Goal: Task Accomplishment & Management: Manage account settings

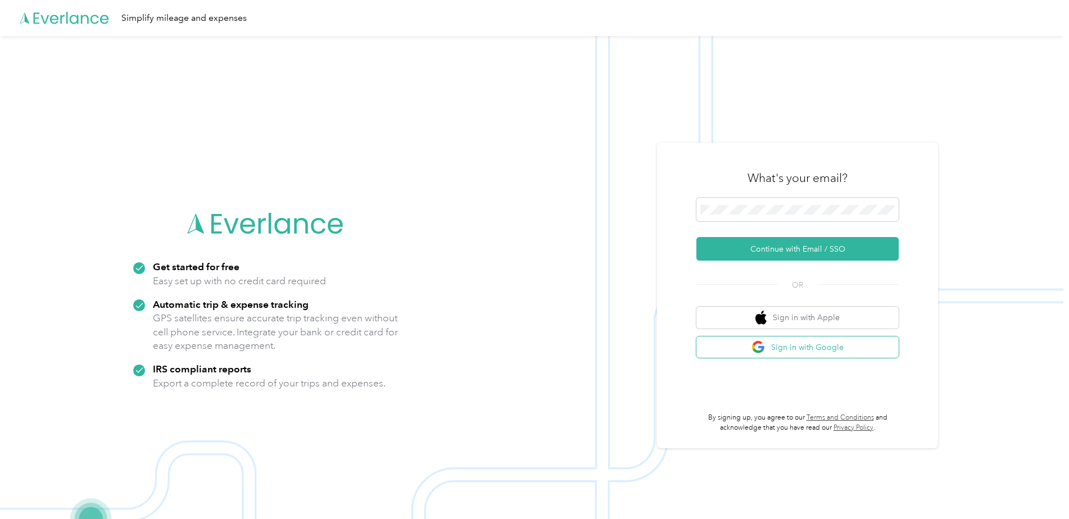
click at [805, 348] on button "Sign in with Google" at bounding box center [798, 348] width 202 height 22
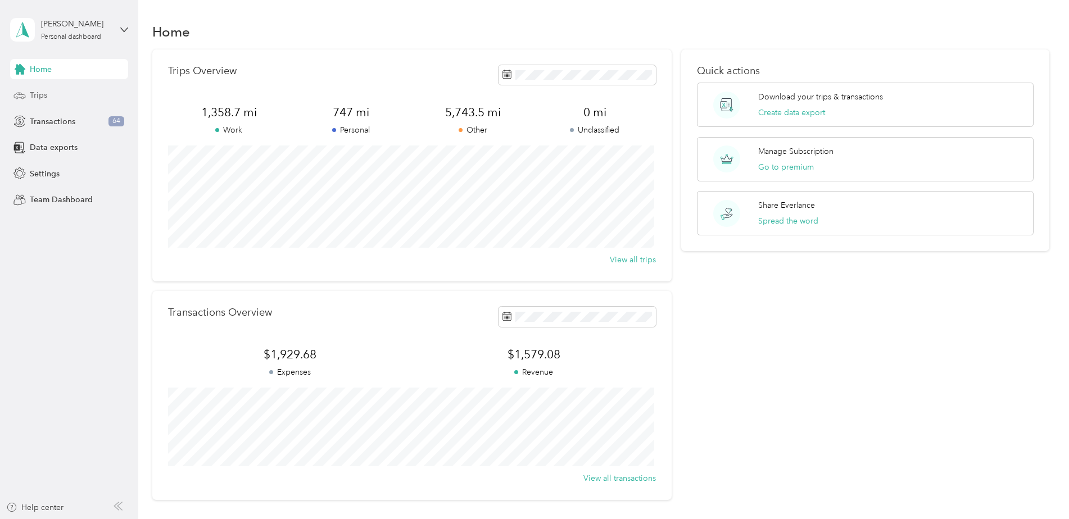
click at [56, 100] on div "Trips" at bounding box center [69, 95] width 118 height 20
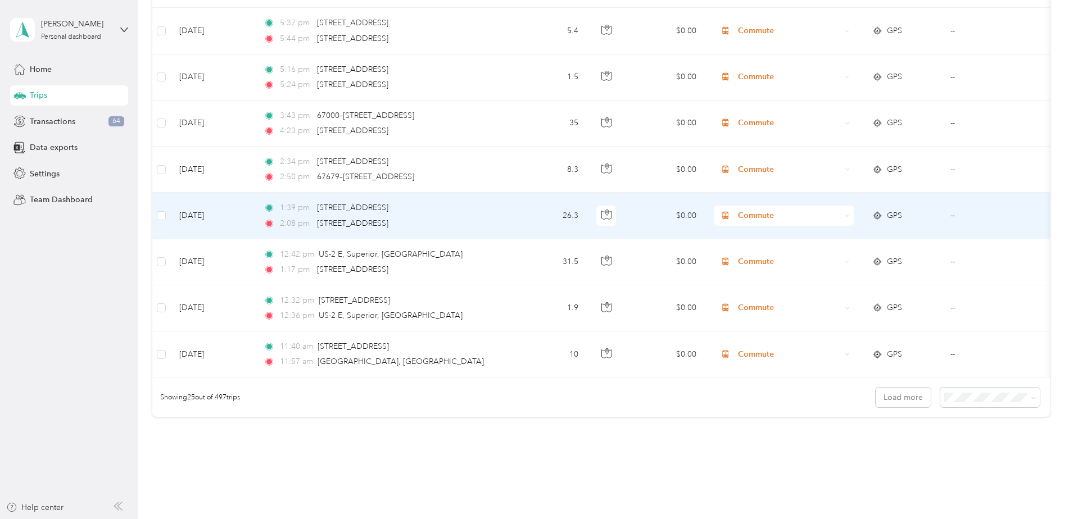
scroll to position [1029, 0]
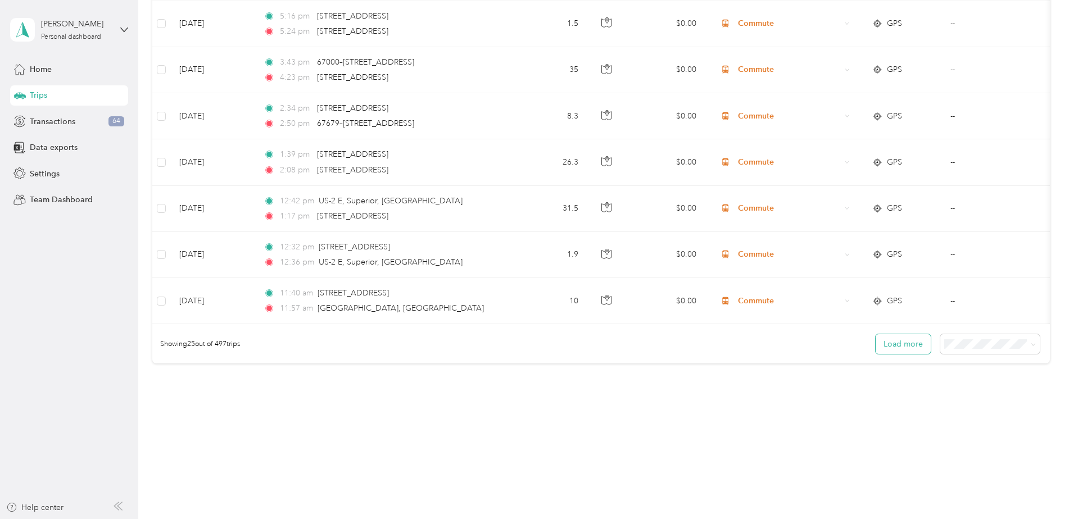
click at [902, 349] on button "Load more" at bounding box center [903, 344] width 55 height 20
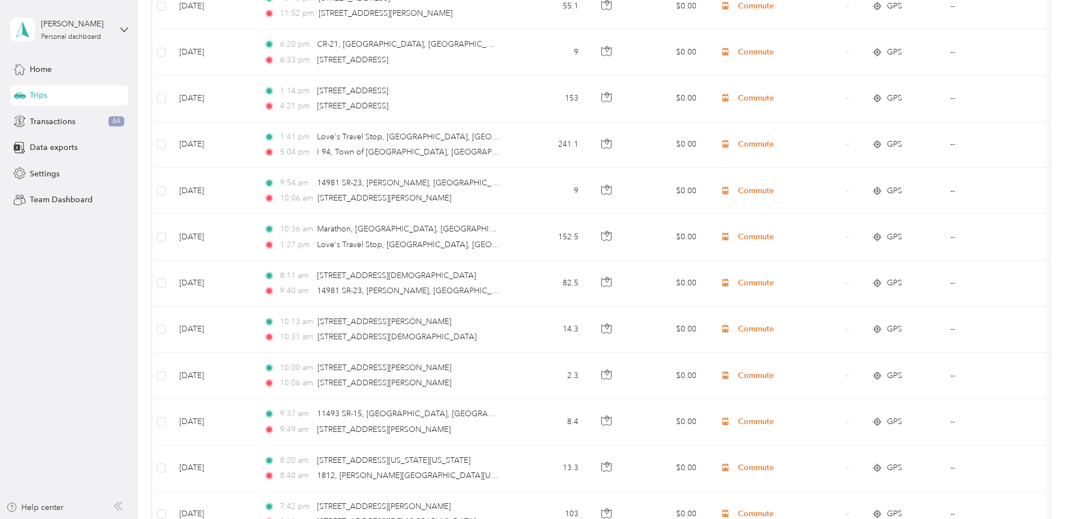
scroll to position [2185, 0]
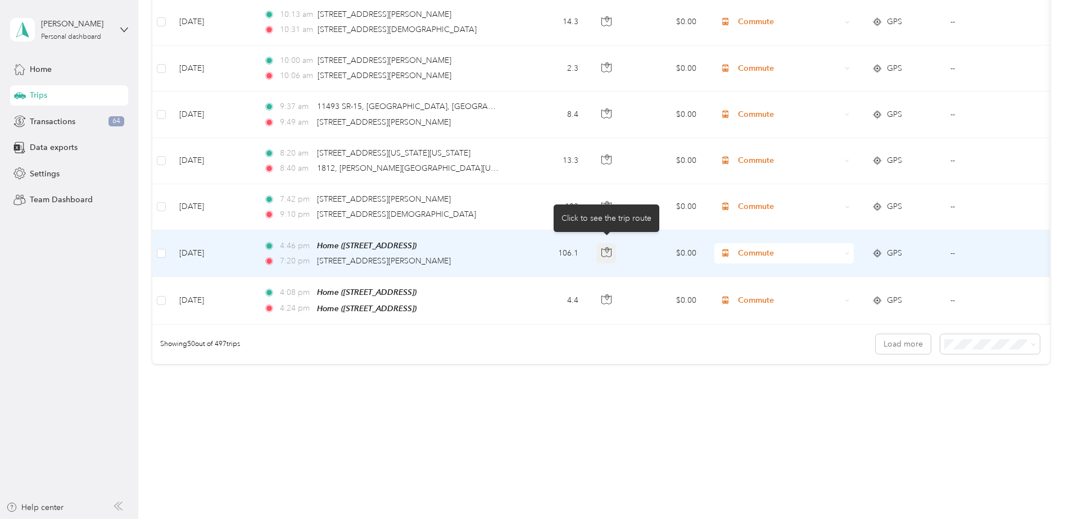
click at [607, 247] on icon "button" at bounding box center [607, 252] width 10 height 10
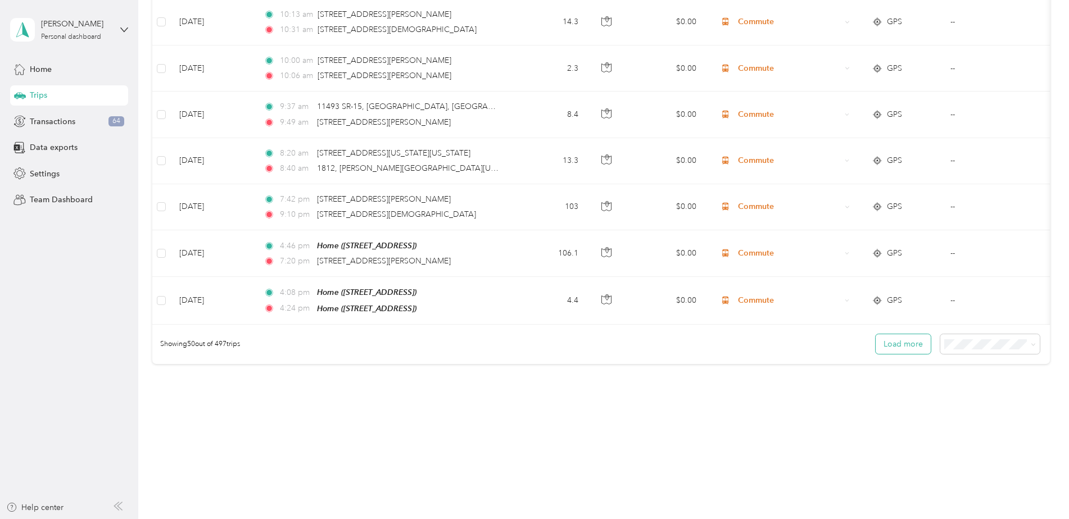
click at [906, 345] on button "Load more" at bounding box center [903, 344] width 55 height 20
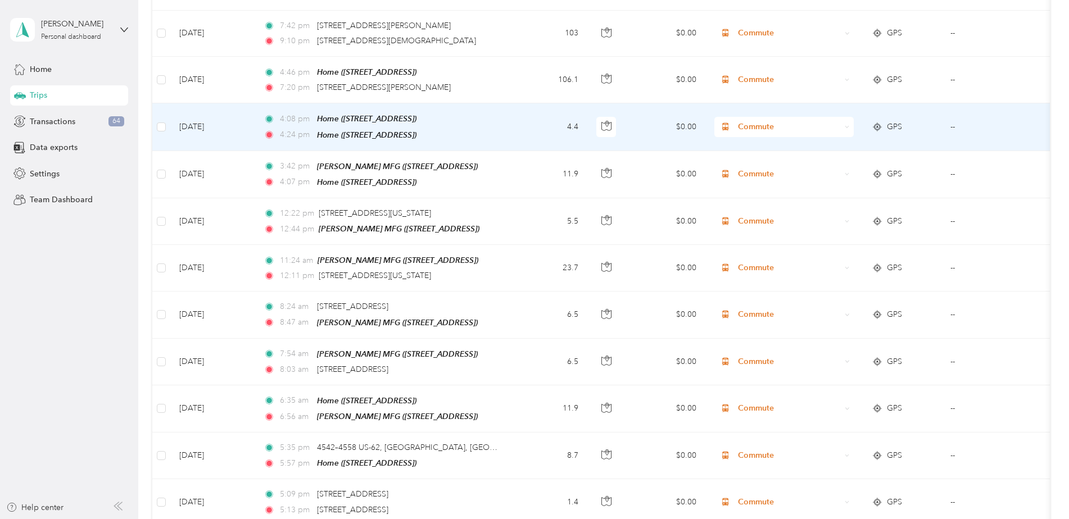
scroll to position [2410, 0]
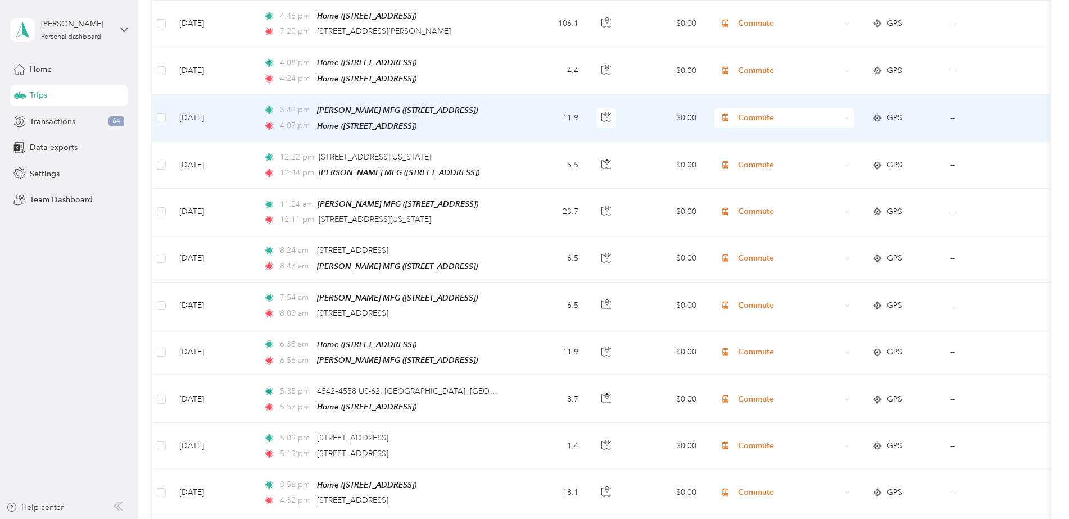
click at [890, 116] on span "GPS" at bounding box center [894, 118] width 15 height 12
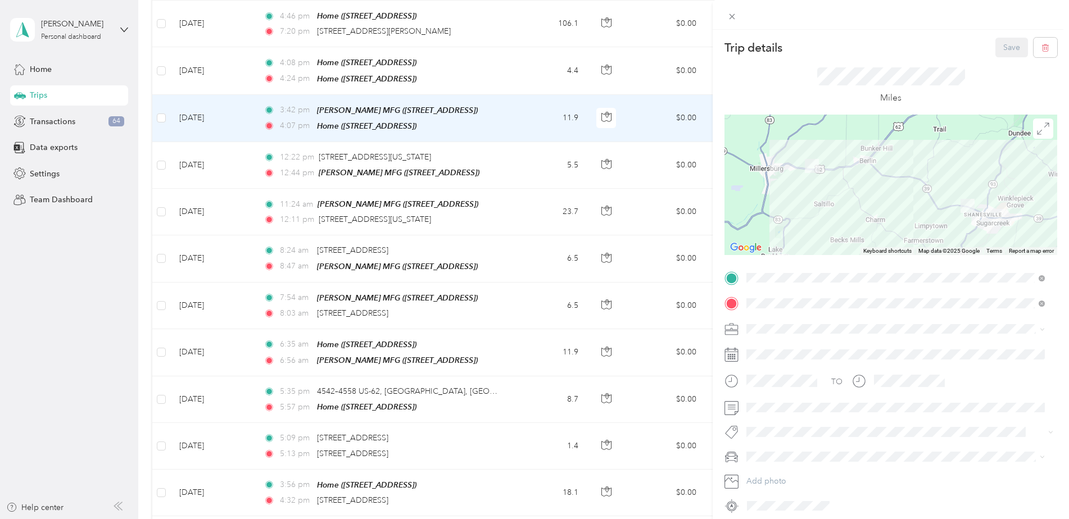
click at [607, 163] on div "Trip details Save This trip cannot be edited because it is either under review,…" at bounding box center [534, 259] width 1069 height 519
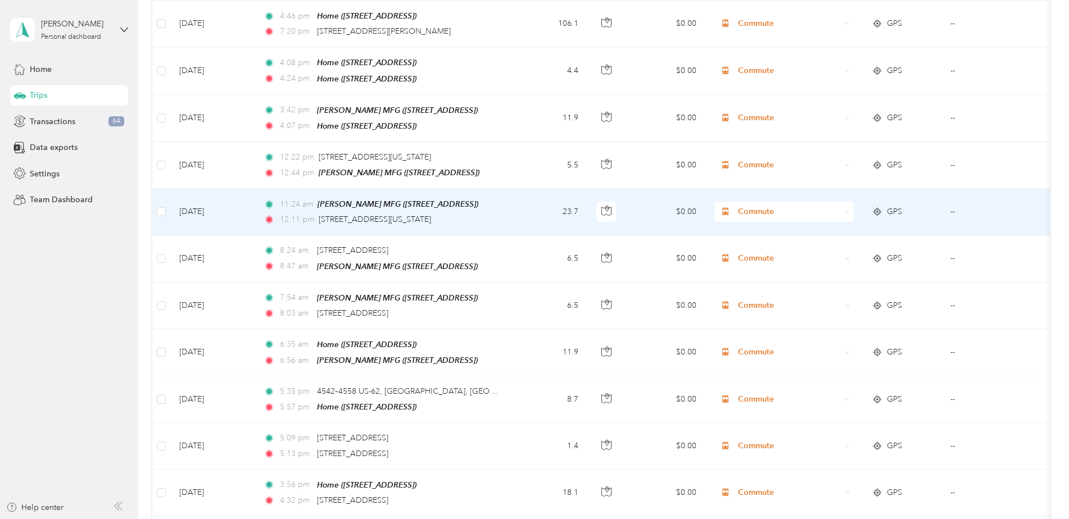
click at [891, 206] on span "GPS" at bounding box center [894, 212] width 15 height 12
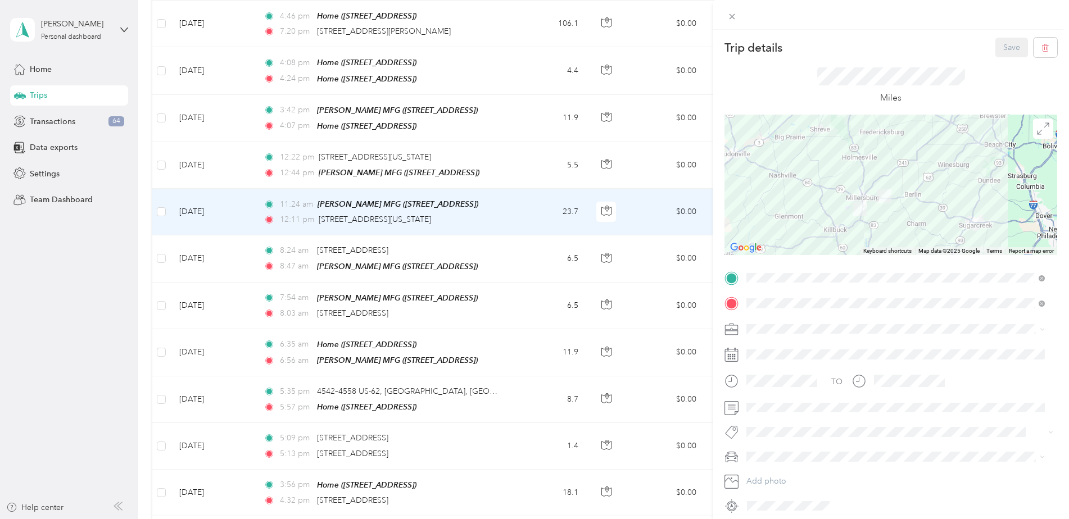
click at [384, 445] on div "Trip details Save This trip cannot be edited because it is either under review,…" at bounding box center [534, 259] width 1069 height 519
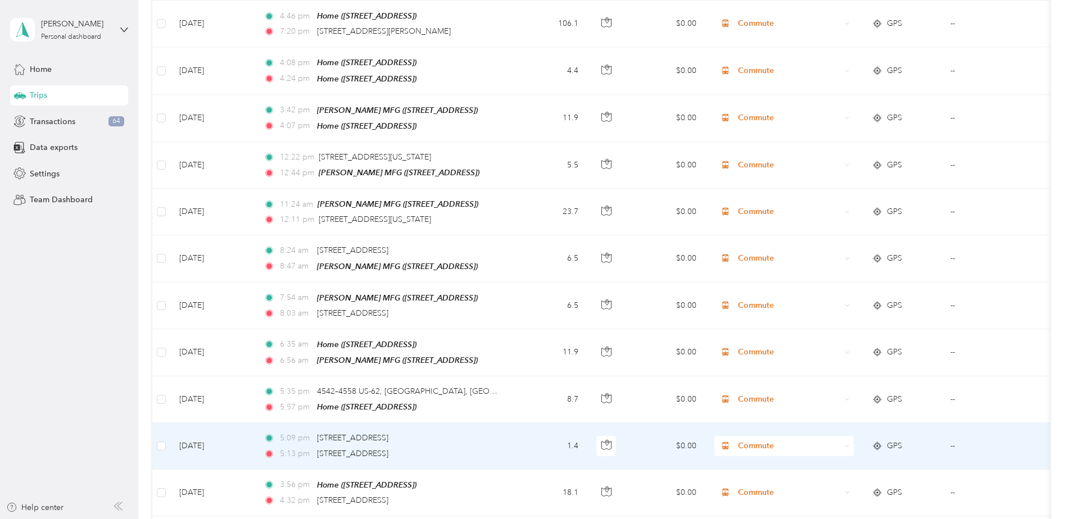
click at [892, 440] on span "GPS" at bounding box center [894, 446] width 15 height 12
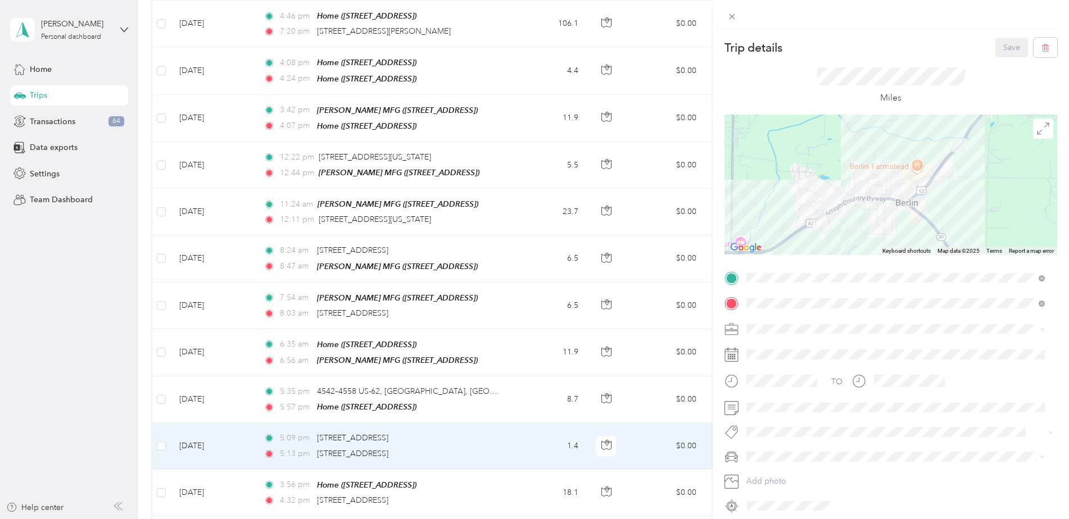
click at [512, 323] on div "Trip details Save This trip cannot be edited because it is either under review,…" at bounding box center [534, 259] width 1069 height 519
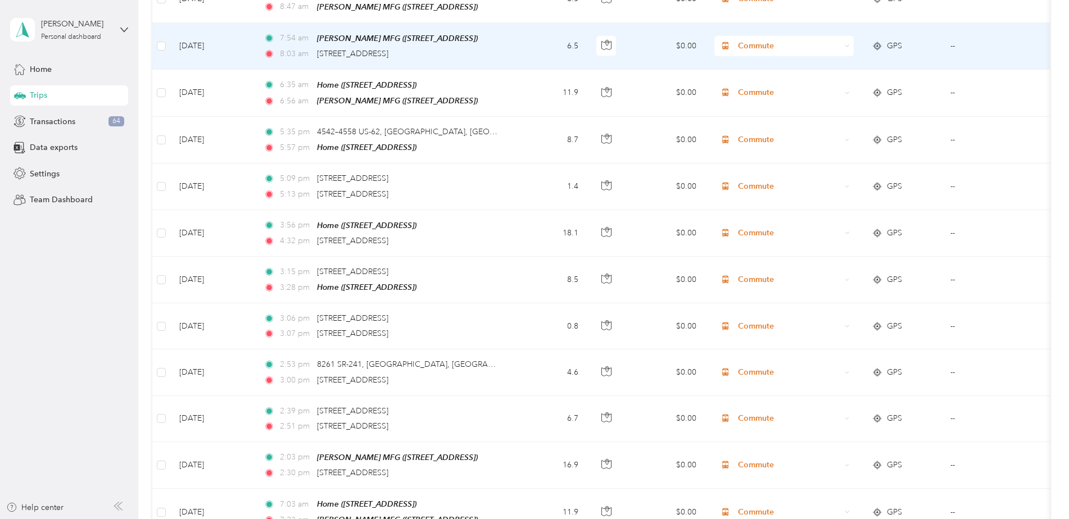
scroll to position [2747, 0]
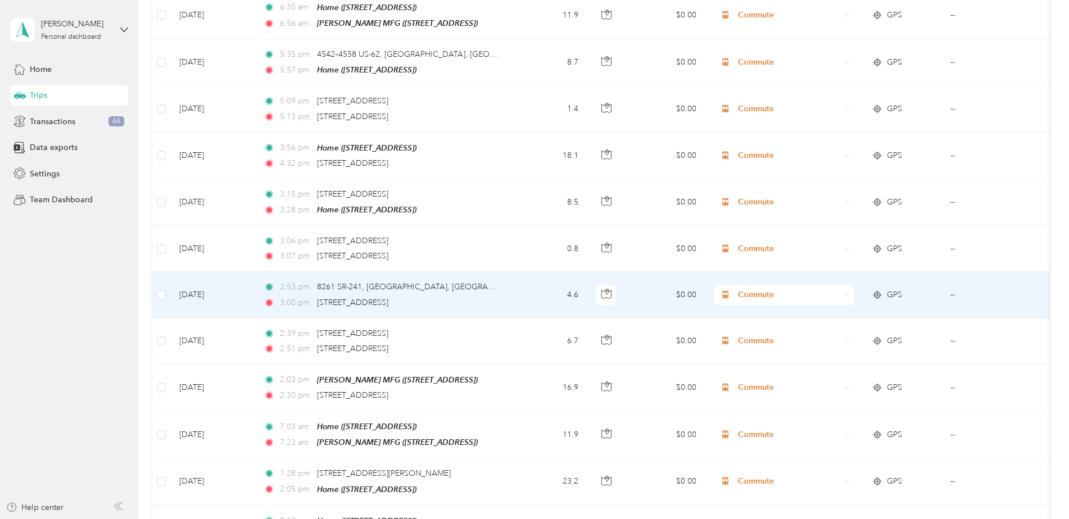
click at [894, 289] on span "GPS" at bounding box center [894, 295] width 15 height 12
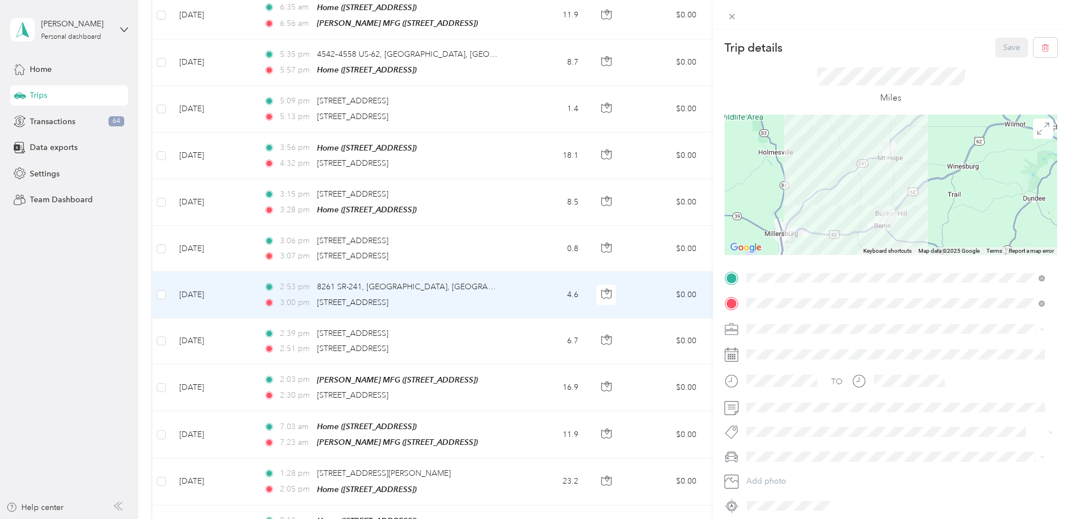
click at [658, 333] on div "Trip details Save This trip cannot be edited because it is either under review,…" at bounding box center [534, 259] width 1069 height 519
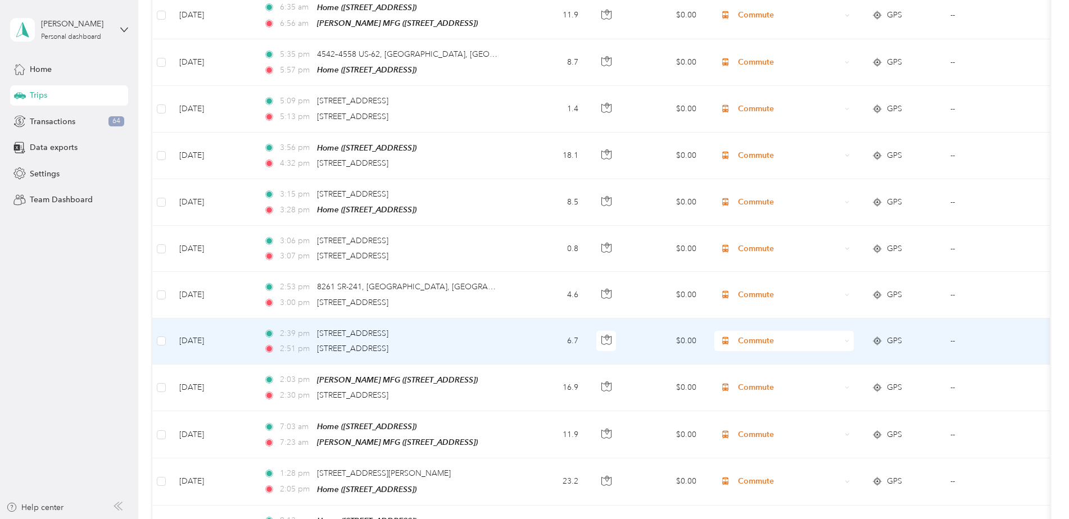
click at [896, 335] on span "GPS" at bounding box center [894, 341] width 15 height 12
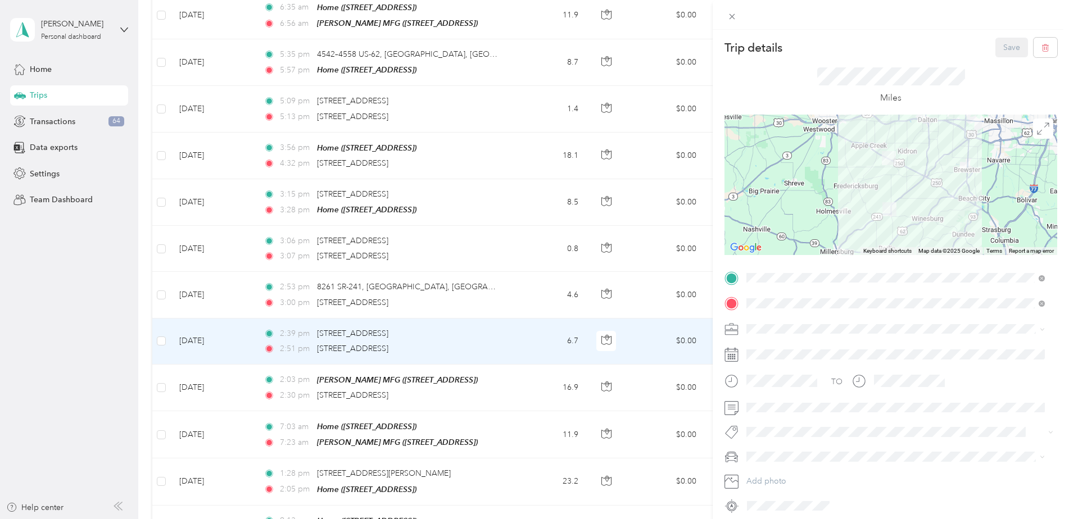
click at [633, 387] on div "Trip details Save This trip cannot be edited because it is either under review,…" at bounding box center [534, 259] width 1069 height 519
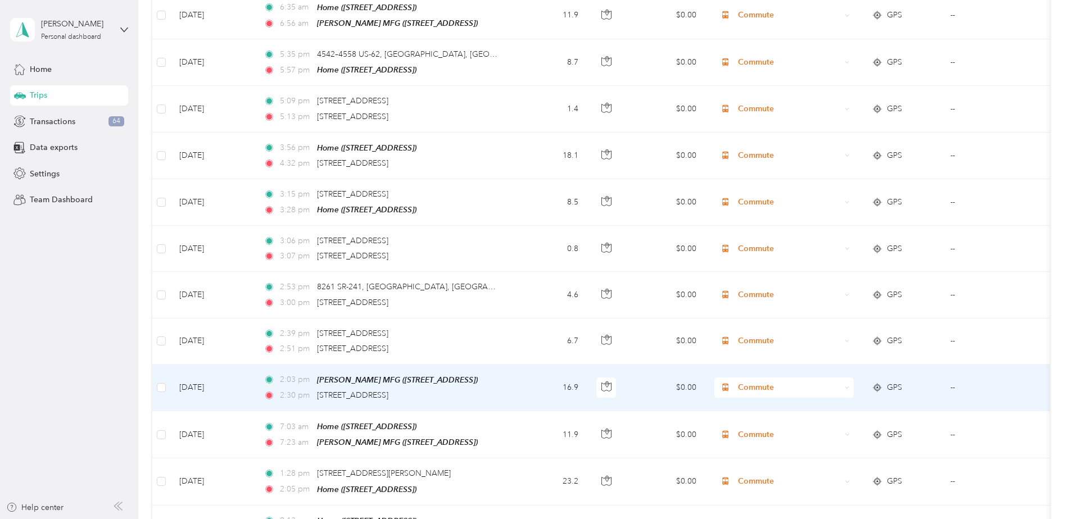
click at [633, 386] on td "$0.00" at bounding box center [666, 388] width 79 height 47
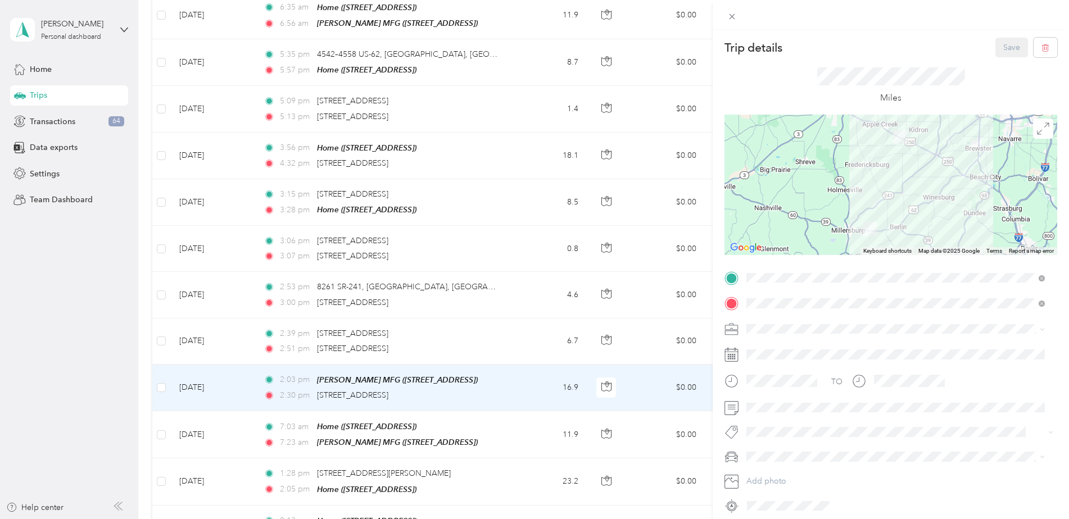
click at [637, 439] on div "Trip details Save This trip cannot be edited because it is either under review,…" at bounding box center [534, 259] width 1069 height 519
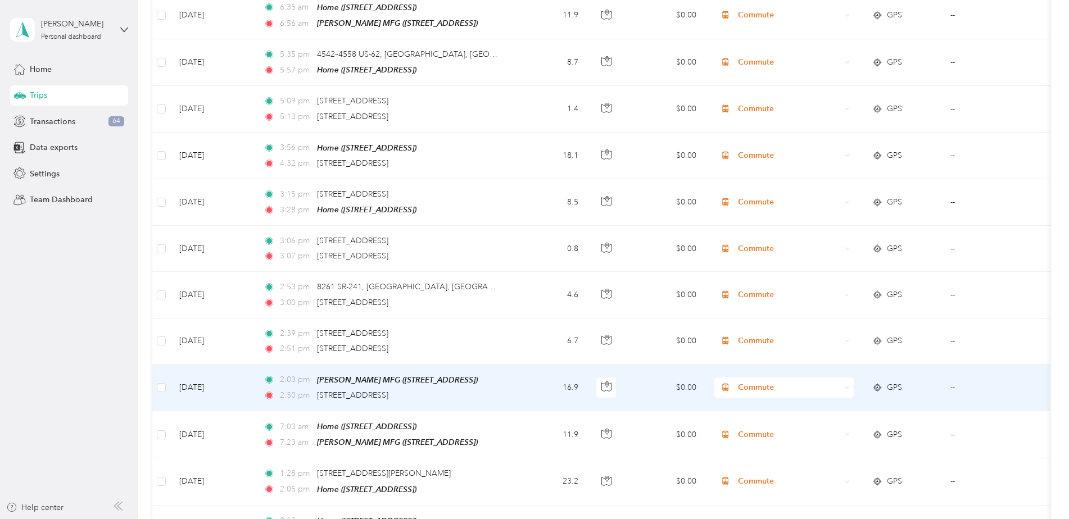
click at [761, 382] on span "Commute" at bounding box center [789, 388] width 103 height 12
click at [753, 219] on span "Work" at bounding box center [794, 219] width 104 height 12
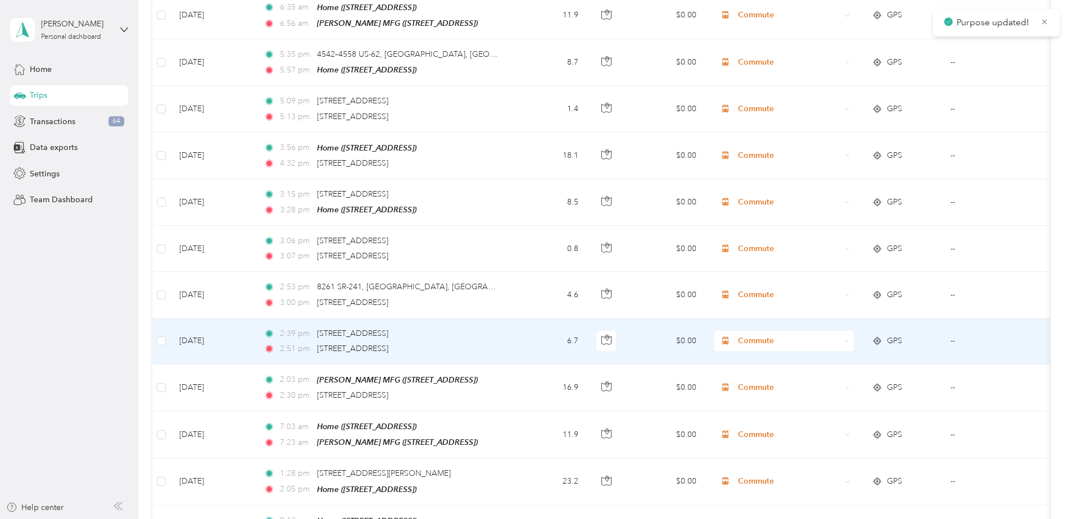
click at [752, 335] on span "Commute" at bounding box center [789, 341] width 103 height 12
click at [758, 354] on li "Work" at bounding box center [784, 351] width 139 height 20
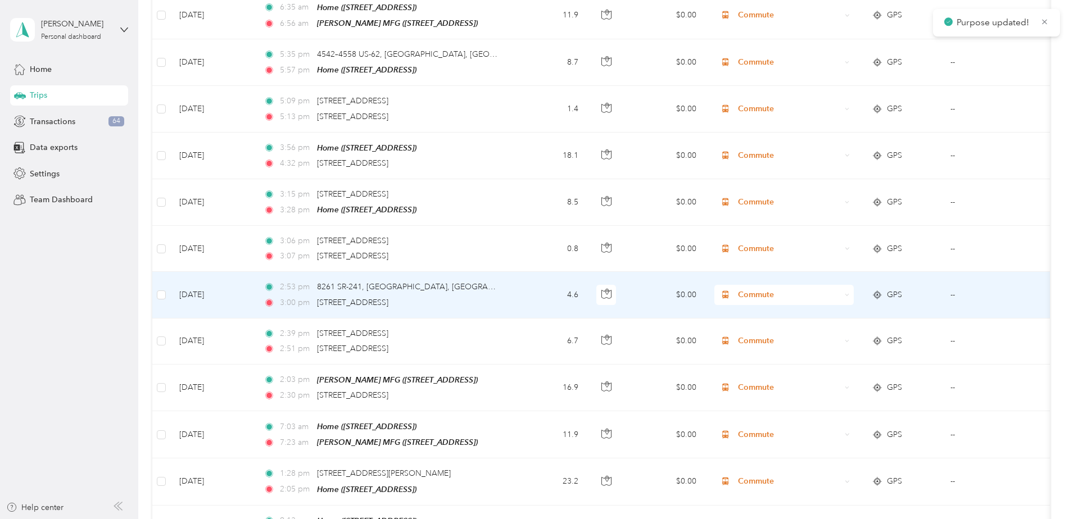
click at [756, 289] on span "Commute" at bounding box center [789, 295] width 103 height 12
click at [757, 302] on span "Work" at bounding box center [794, 307] width 104 height 12
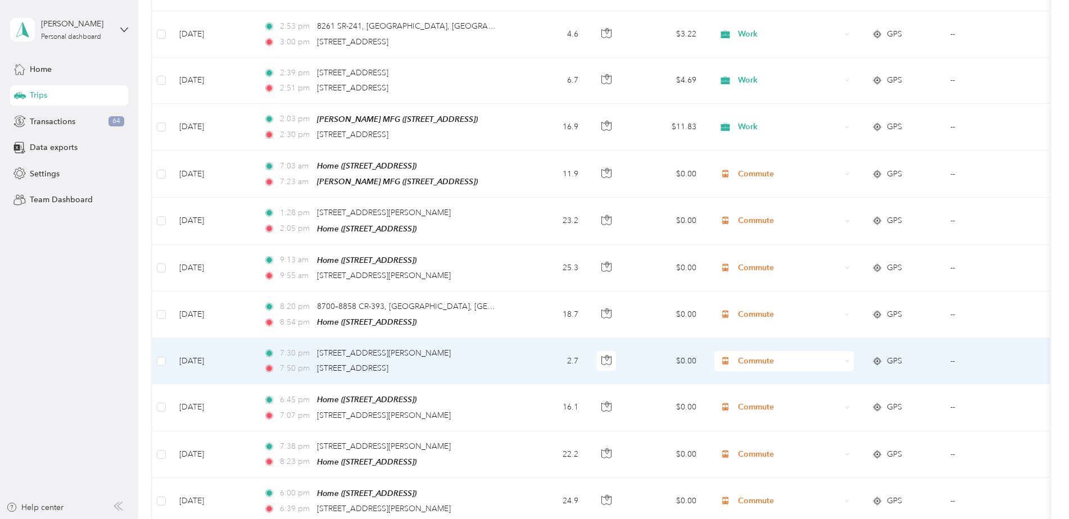
scroll to position [2916, 0]
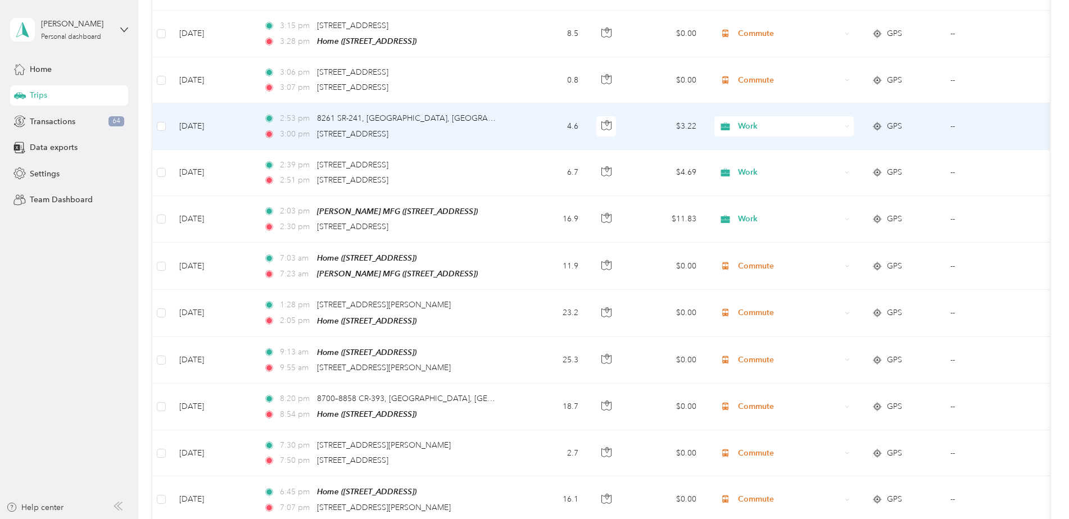
click at [899, 108] on td "GPS" at bounding box center [902, 126] width 79 height 46
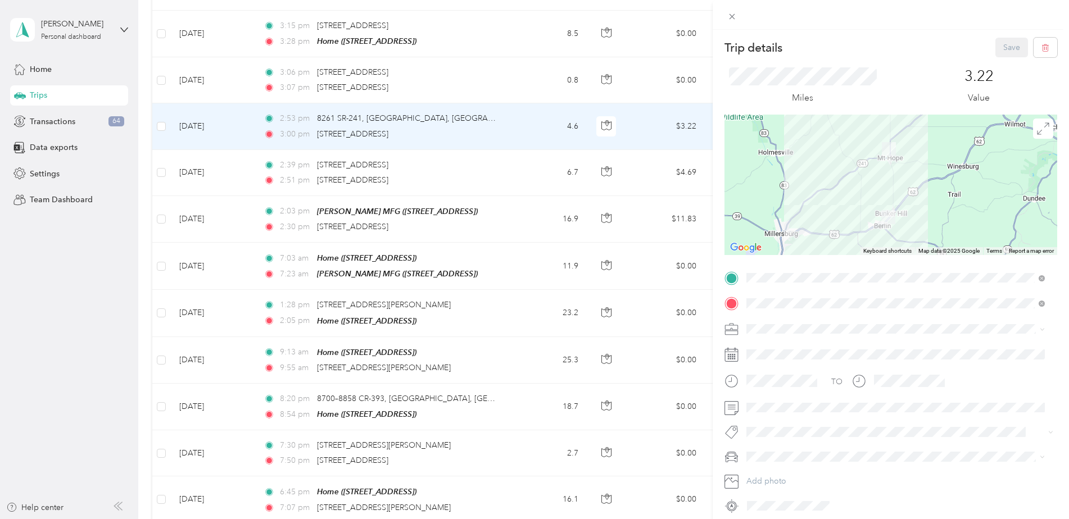
click at [641, 219] on div "Trip details Save This trip cannot be edited because it is either under review,…" at bounding box center [534, 259] width 1069 height 519
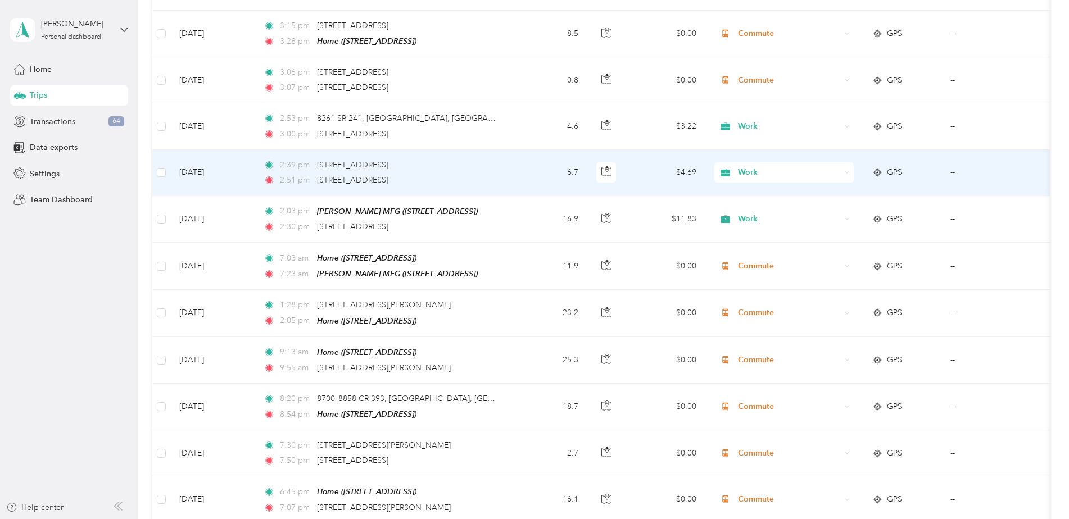
click at [892, 166] on span "GPS" at bounding box center [894, 172] width 15 height 12
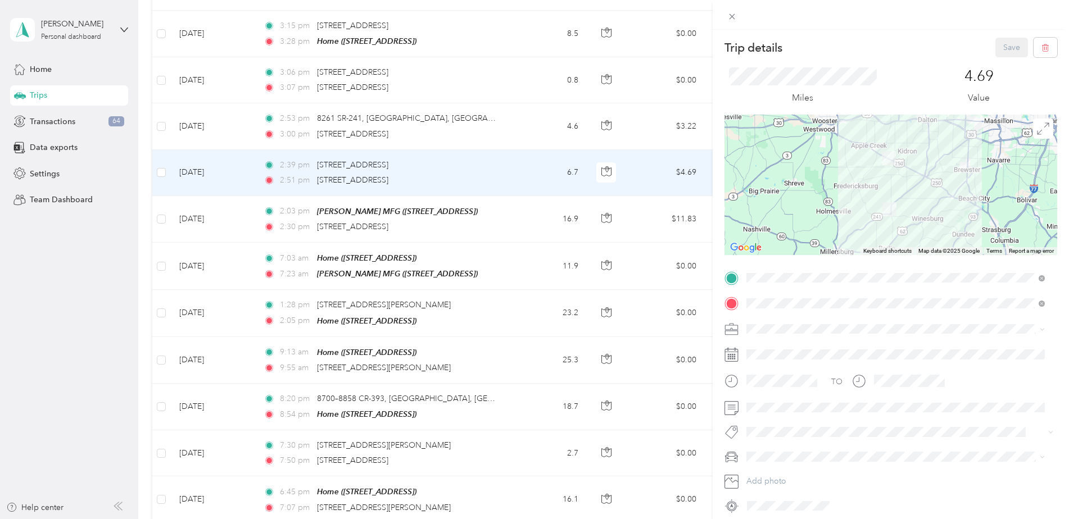
click at [641, 206] on div "Trip details Save This trip cannot be edited because it is either under review,…" at bounding box center [534, 259] width 1069 height 519
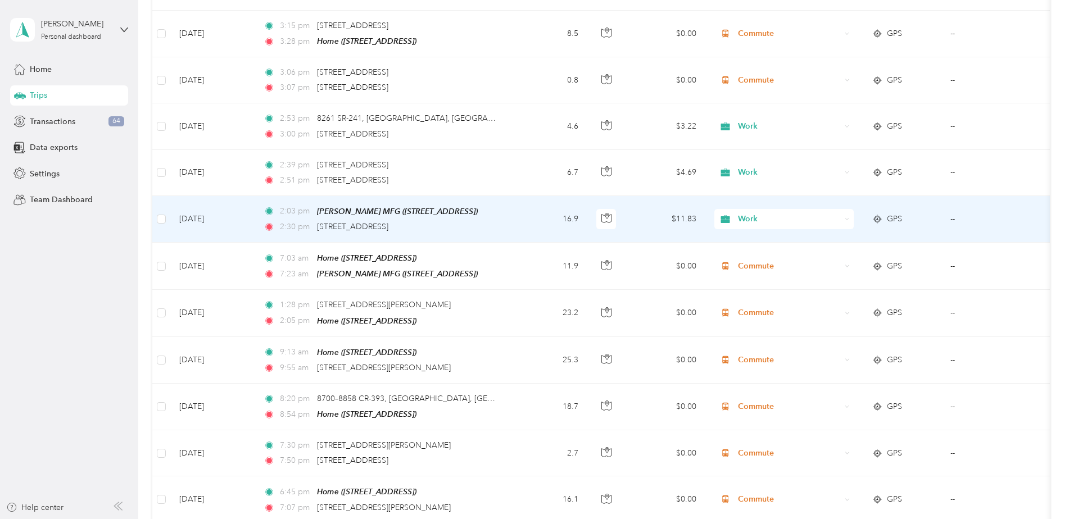
click at [899, 213] on span "GPS" at bounding box center [894, 219] width 15 height 12
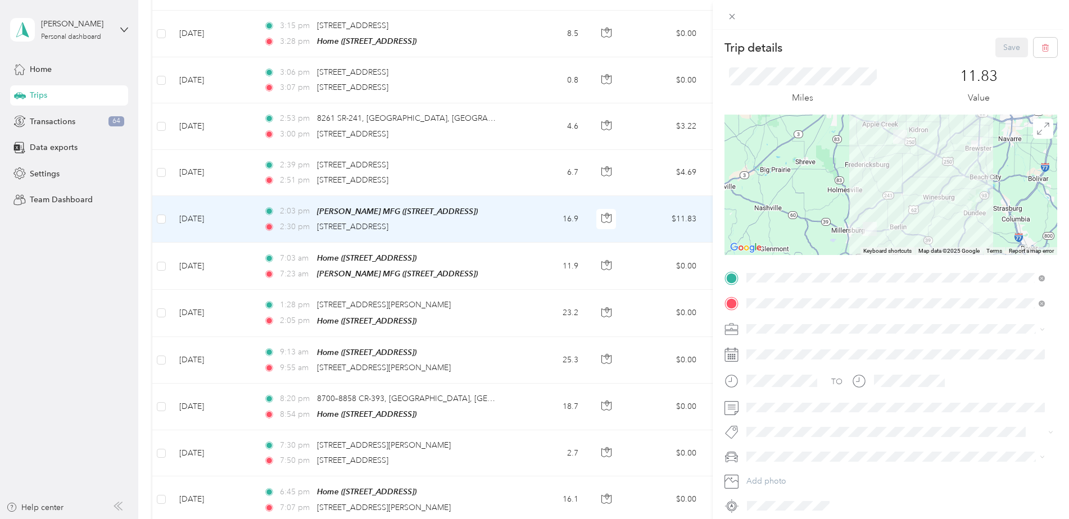
click at [519, 213] on div "Trip details Save This trip cannot be edited because it is either under review,…" at bounding box center [534, 259] width 1069 height 519
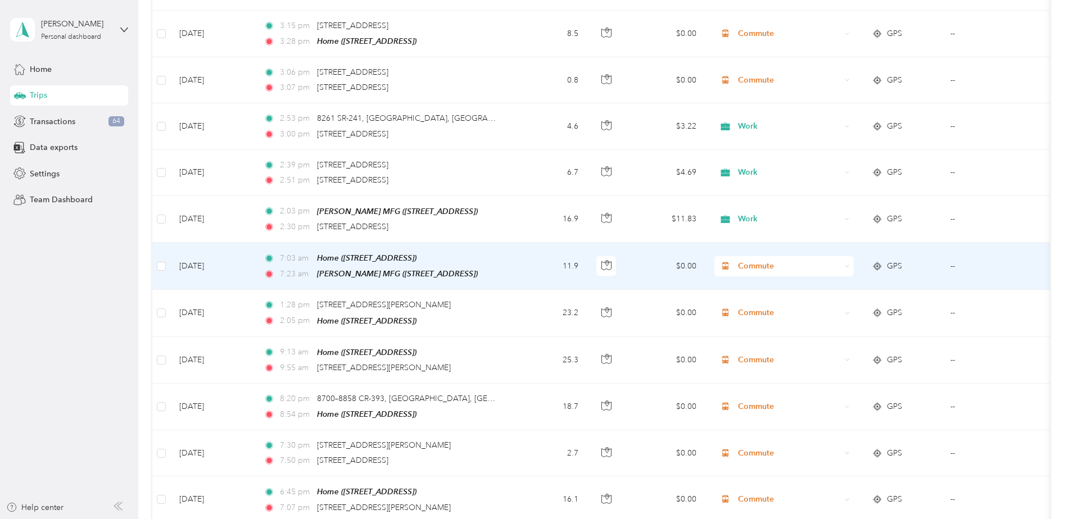
click at [894, 260] on span "GPS" at bounding box center [894, 266] width 15 height 12
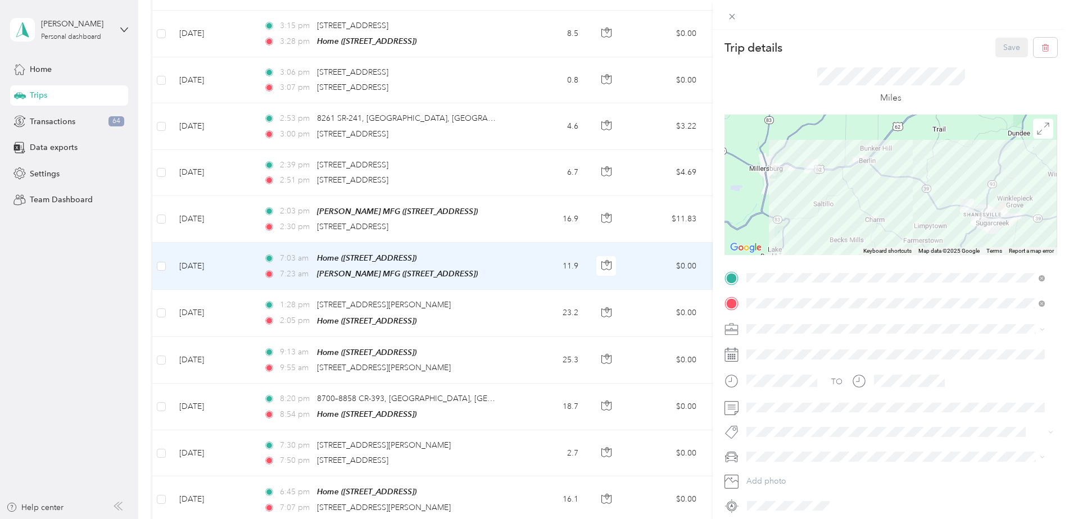
click at [653, 251] on div "Trip details Save This trip cannot be edited because it is either under review,…" at bounding box center [534, 259] width 1069 height 519
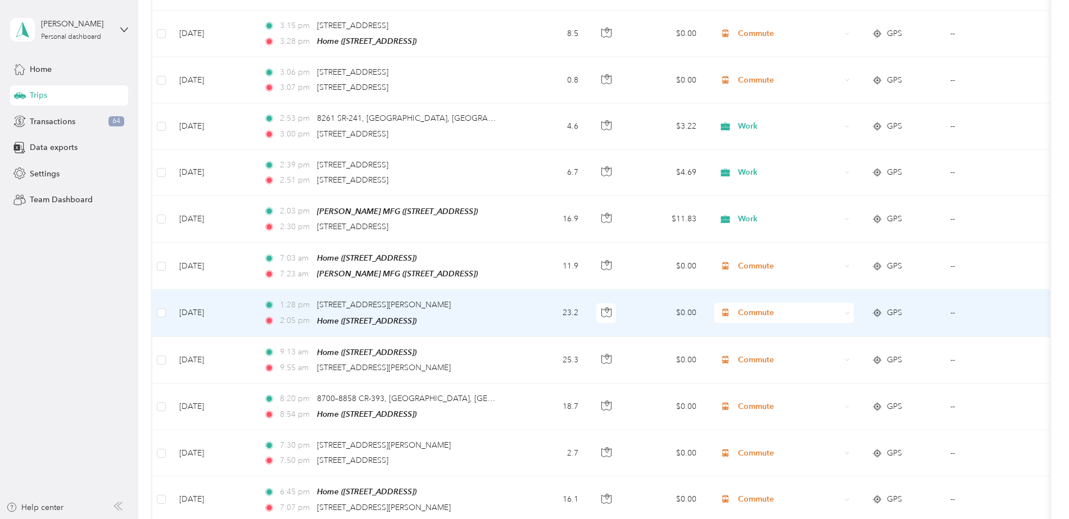
click at [640, 304] on td "$0.00" at bounding box center [666, 313] width 79 height 47
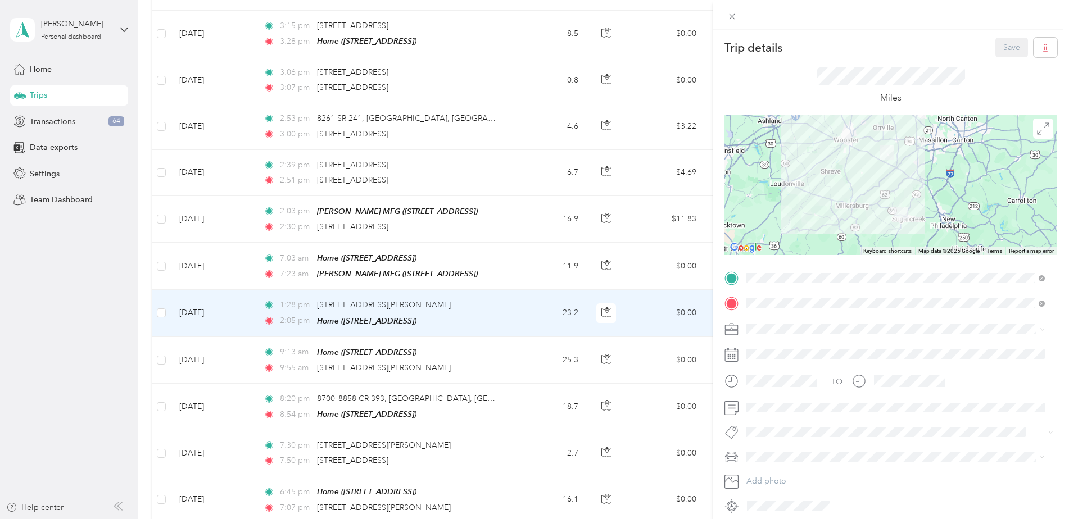
click at [640, 304] on div "Trip details Save This trip cannot be edited because it is either under review,…" at bounding box center [534, 259] width 1069 height 519
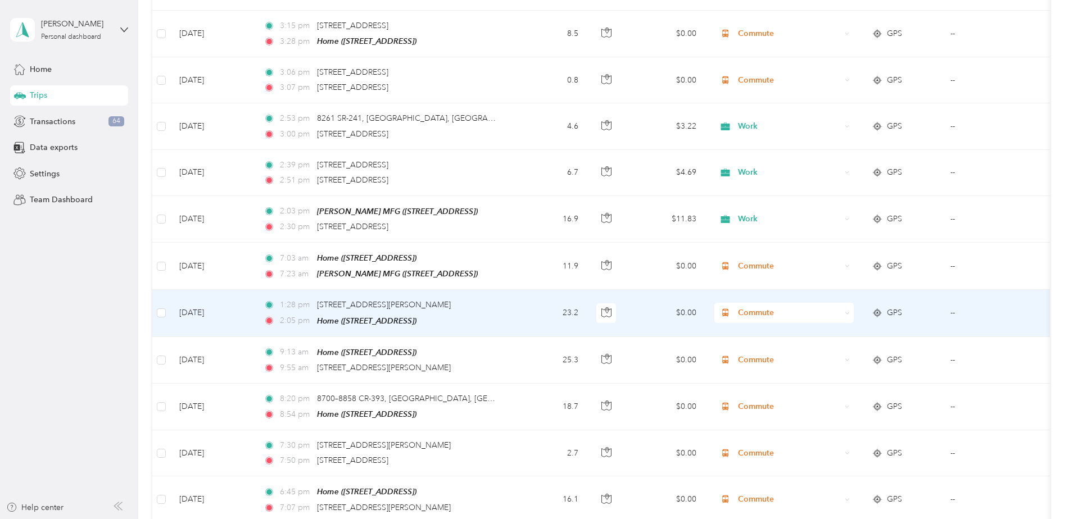
click at [753, 307] on span "Commute" at bounding box center [789, 313] width 103 height 12
click at [754, 323] on span "Work" at bounding box center [794, 323] width 104 height 12
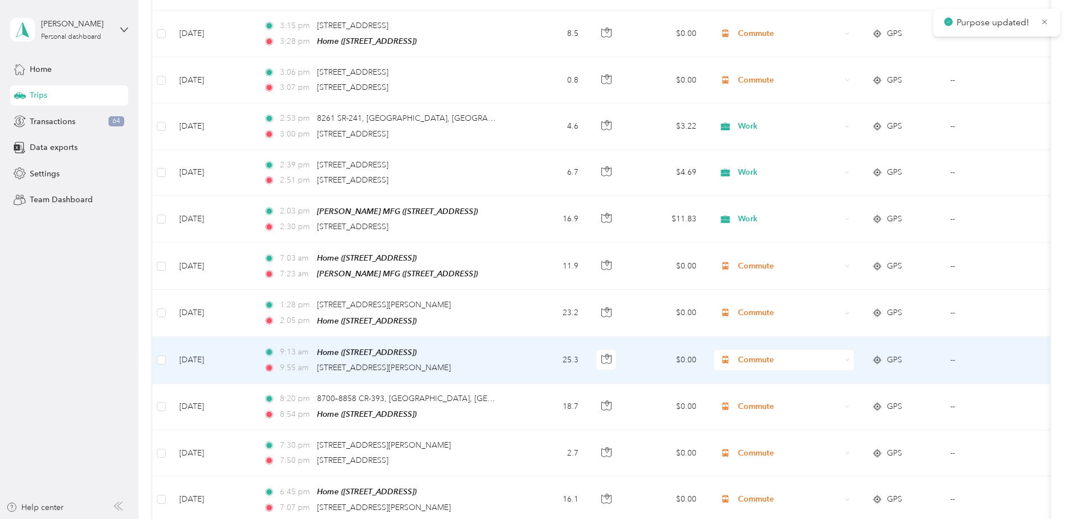
click at [631, 347] on td "$0.00" at bounding box center [666, 360] width 79 height 47
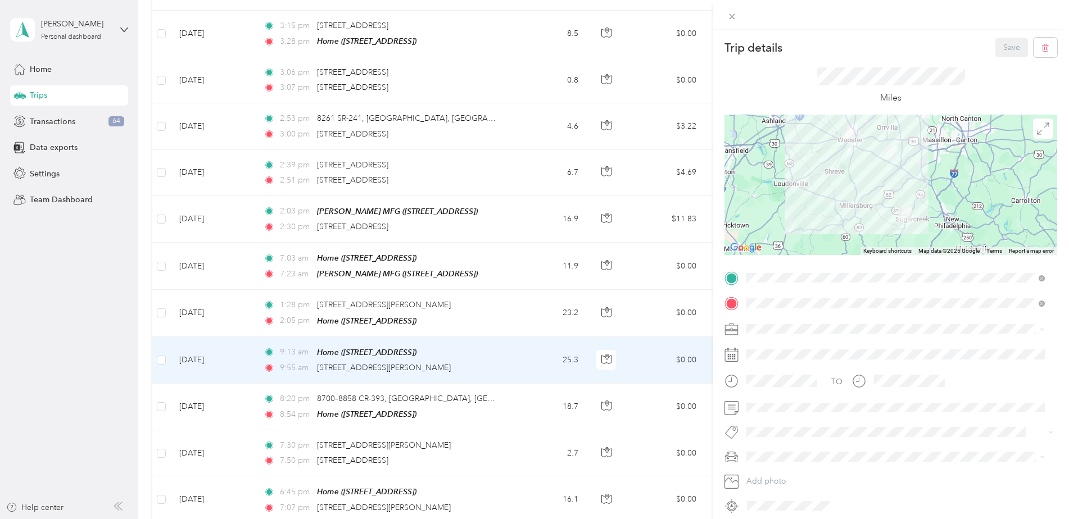
click at [495, 351] on div "Trip details Save This trip cannot be edited because it is either under review,…" at bounding box center [534, 259] width 1069 height 519
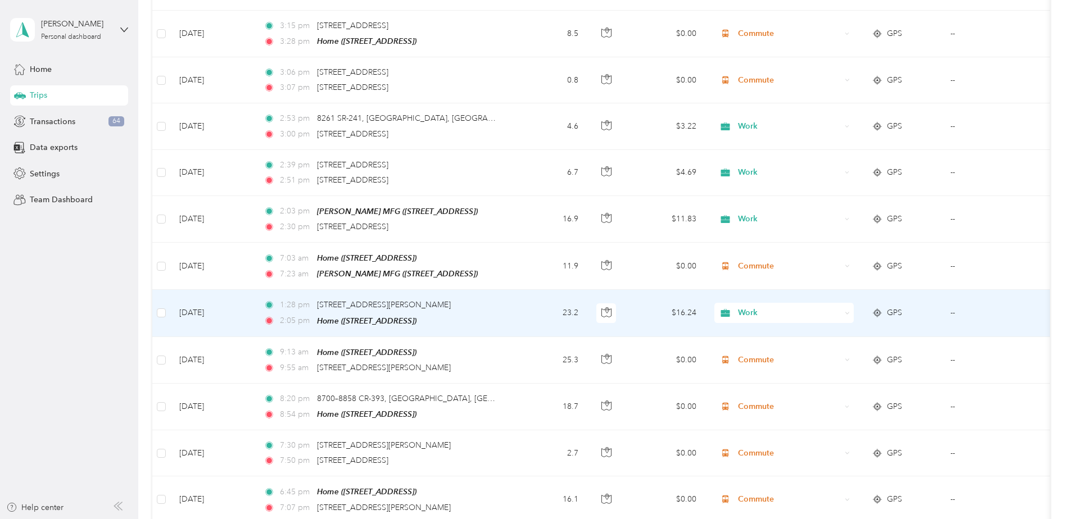
click at [759, 307] on span "Work" at bounding box center [789, 313] width 103 height 12
click at [762, 459] on span "Commute" at bounding box center [794, 460] width 104 height 12
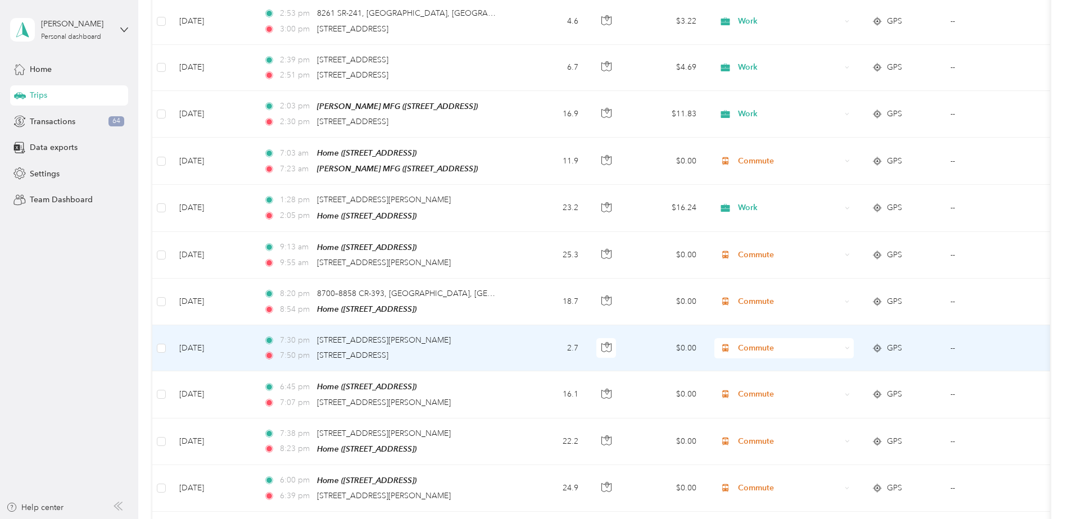
scroll to position [3028, 0]
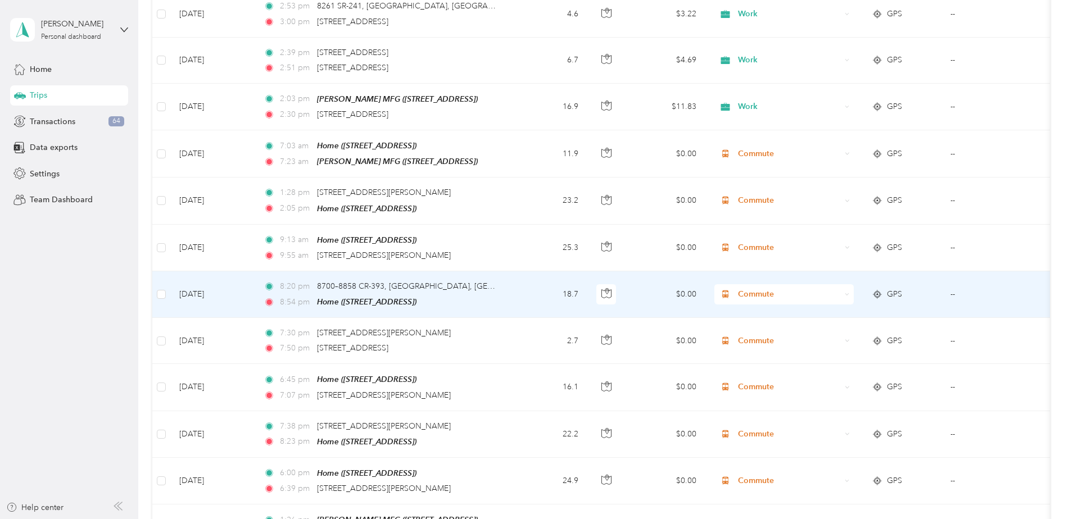
click at [891, 288] on span "GPS" at bounding box center [894, 294] width 15 height 12
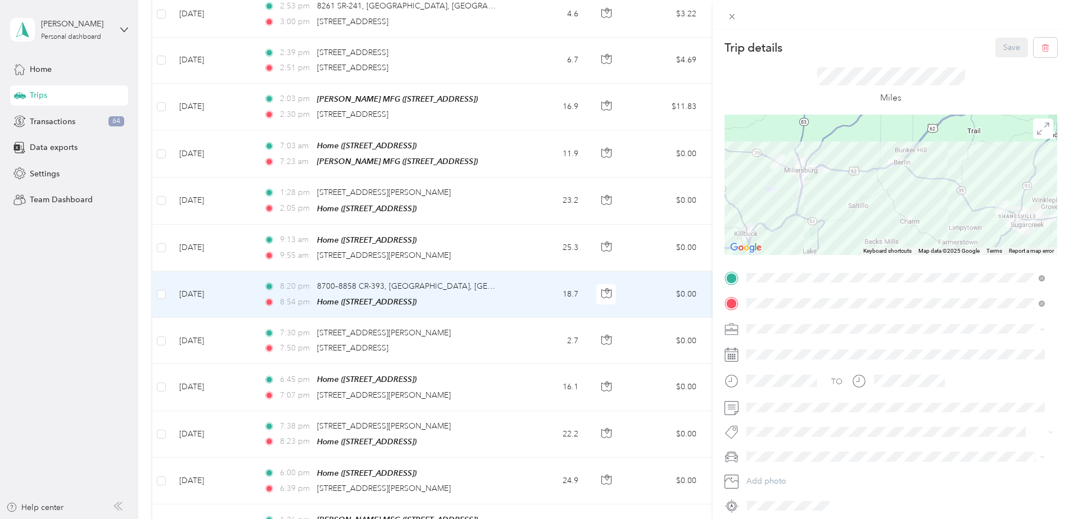
click at [637, 288] on div "Trip details Save This trip cannot be edited because it is either under review,…" at bounding box center [534, 259] width 1069 height 519
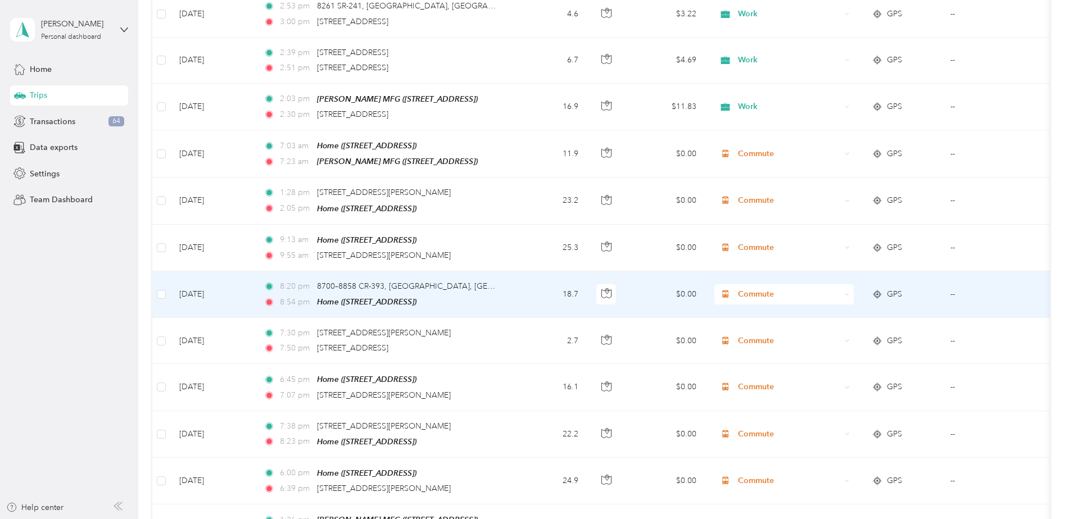
click at [781, 288] on span "Commute" at bounding box center [789, 294] width 103 height 12
click at [774, 343] on span "Real Estate" at bounding box center [794, 342] width 104 height 12
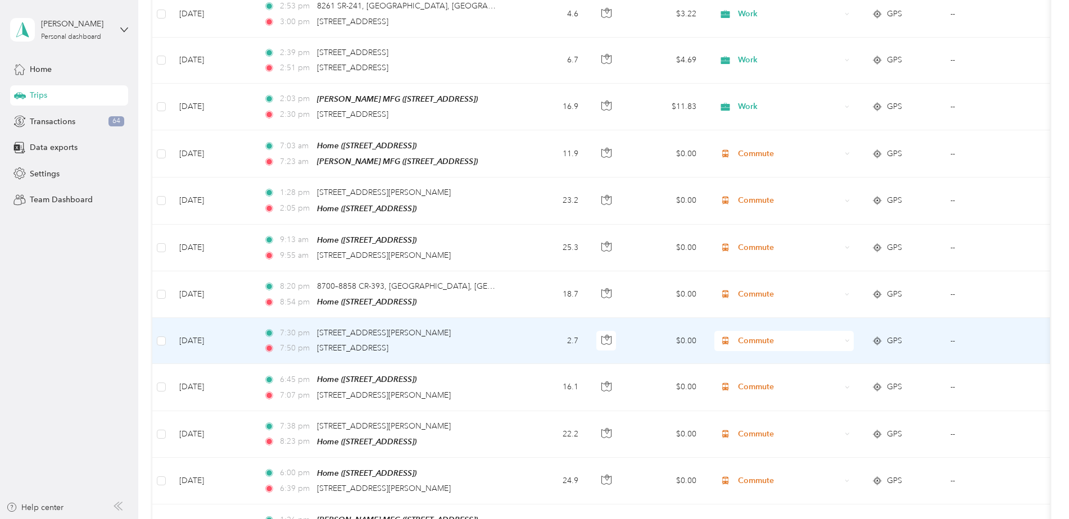
click at [894, 335] on span "GPS" at bounding box center [894, 341] width 15 height 12
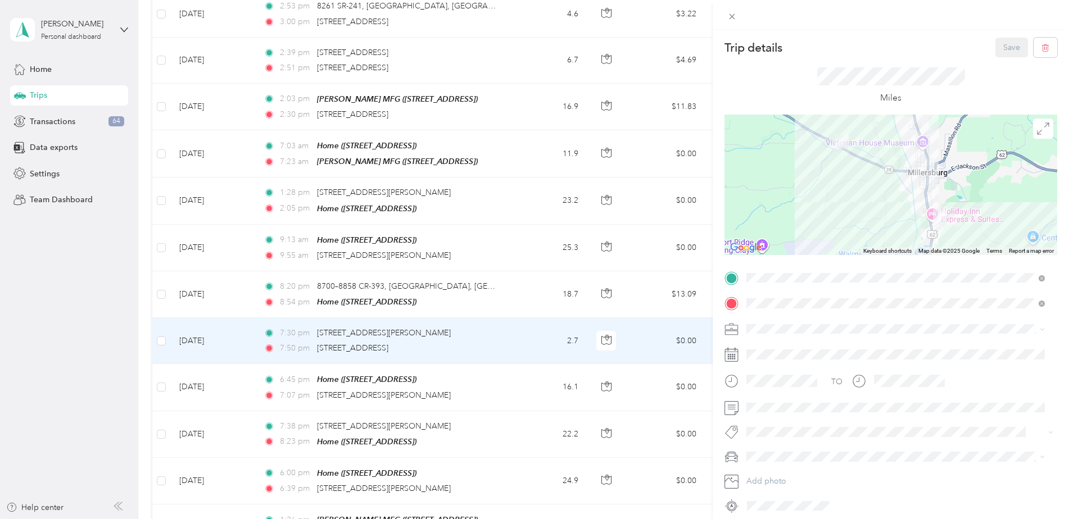
click at [644, 377] on div "Trip details Save This trip cannot be edited because it is either under review,…" at bounding box center [534, 259] width 1069 height 519
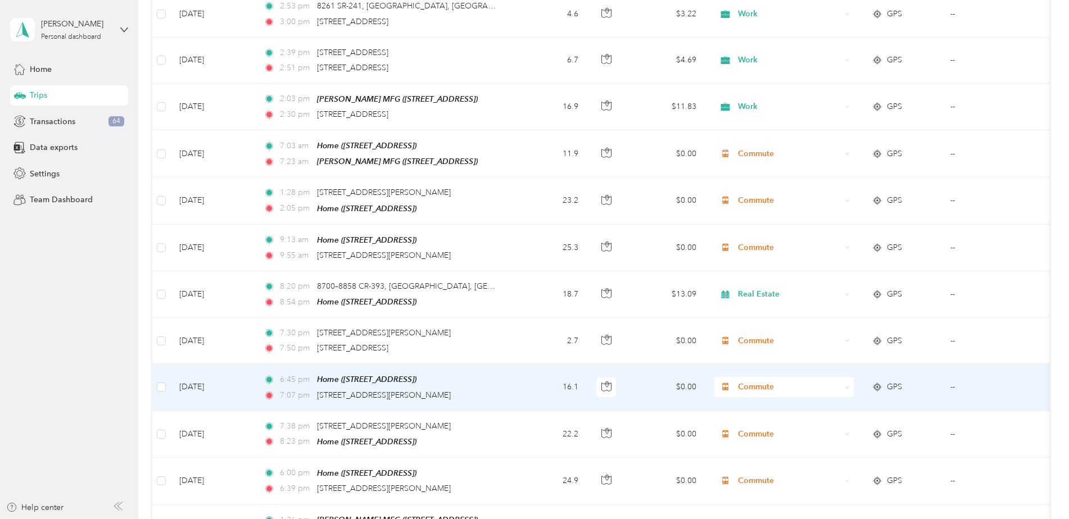
click at [747, 381] on span "Commute" at bounding box center [789, 387] width 103 height 12
click at [757, 256] on li "Real Estate" at bounding box center [784, 255] width 139 height 20
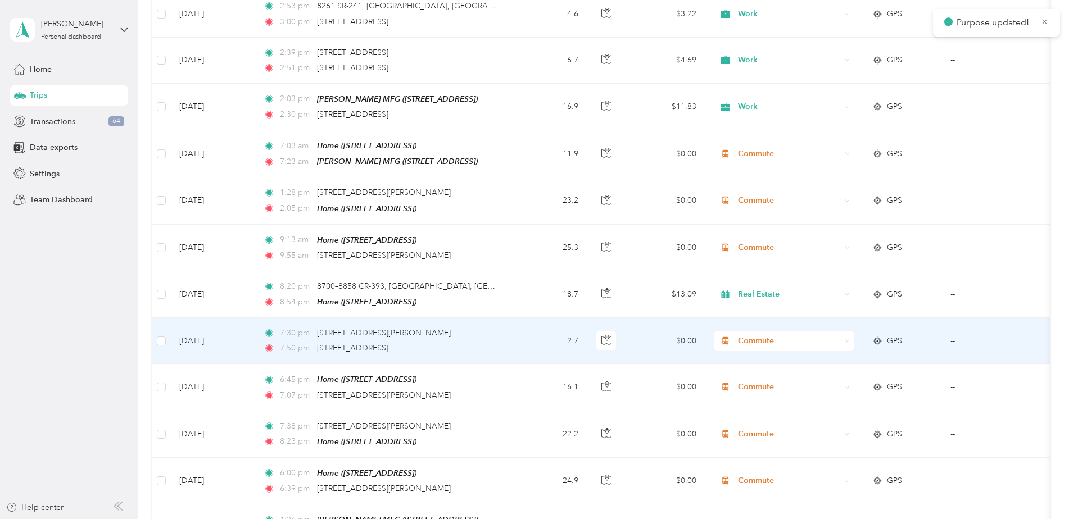
click at [756, 335] on span "Commute" at bounding box center [789, 341] width 103 height 12
click at [762, 386] on span "Real Estate" at bounding box center [794, 389] width 104 height 12
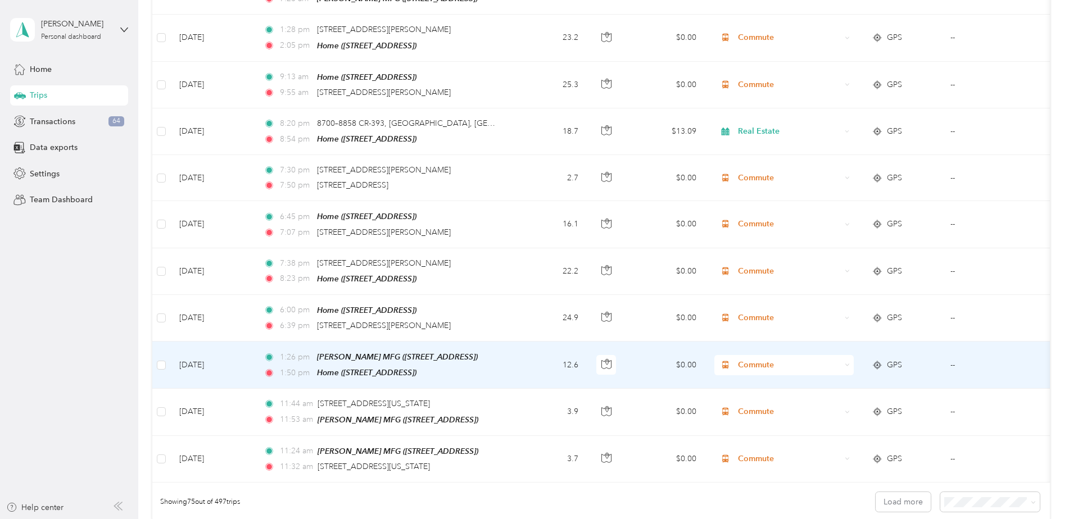
scroll to position [3197, 0]
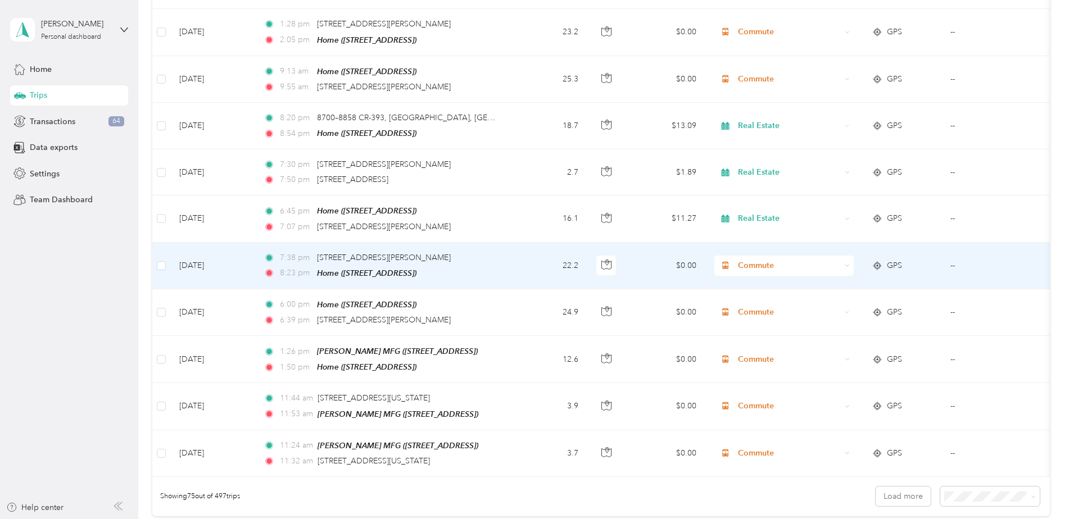
click at [756, 260] on span "Commute" at bounding box center [789, 266] width 103 height 12
click at [760, 310] on span "Real Estate" at bounding box center [794, 308] width 104 height 12
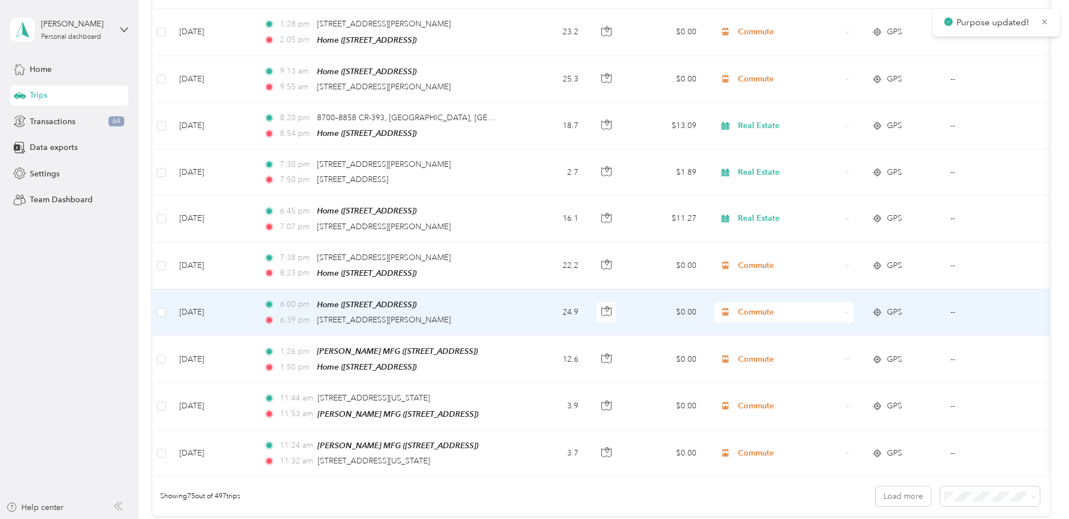
click at [756, 306] on span "Commute" at bounding box center [789, 312] width 103 height 12
click at [758, 358] on span "Real Estate" at bounding box center [794, 358] width 104 height 12
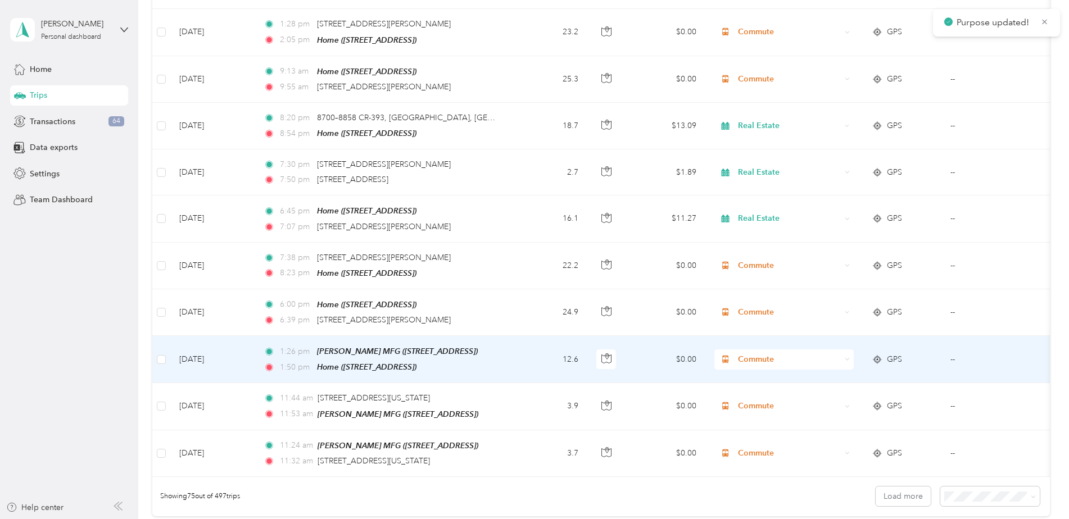
scroll to position [3253, 0]
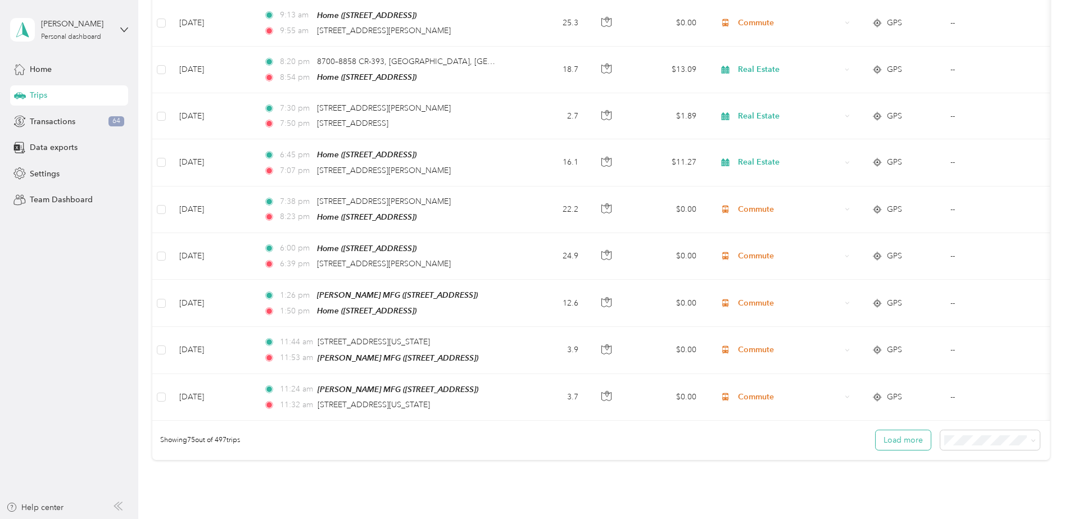
click at [899, 431] on button "Load more" at bounding box center [903, 441] width 55 height 20
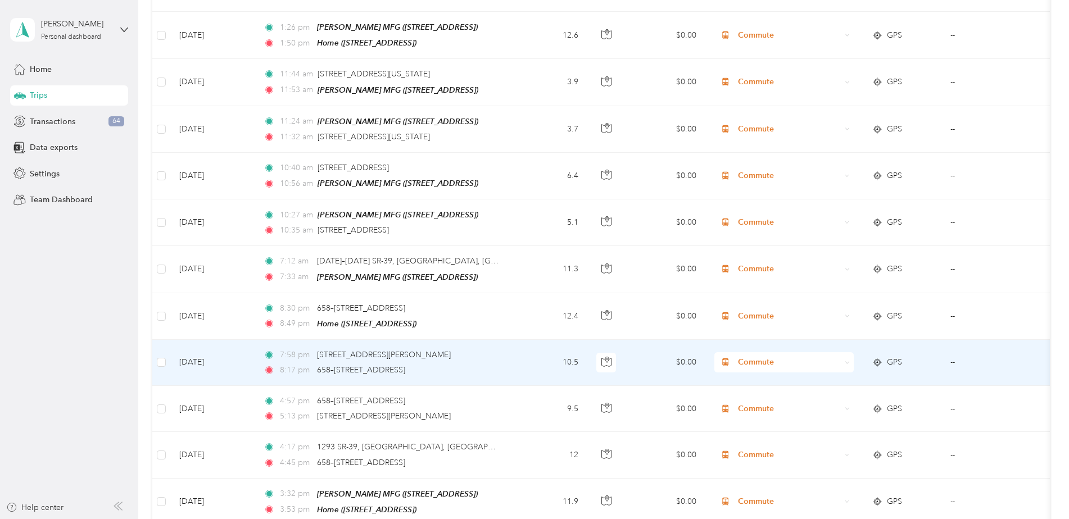
scroll to position [3534, 0]
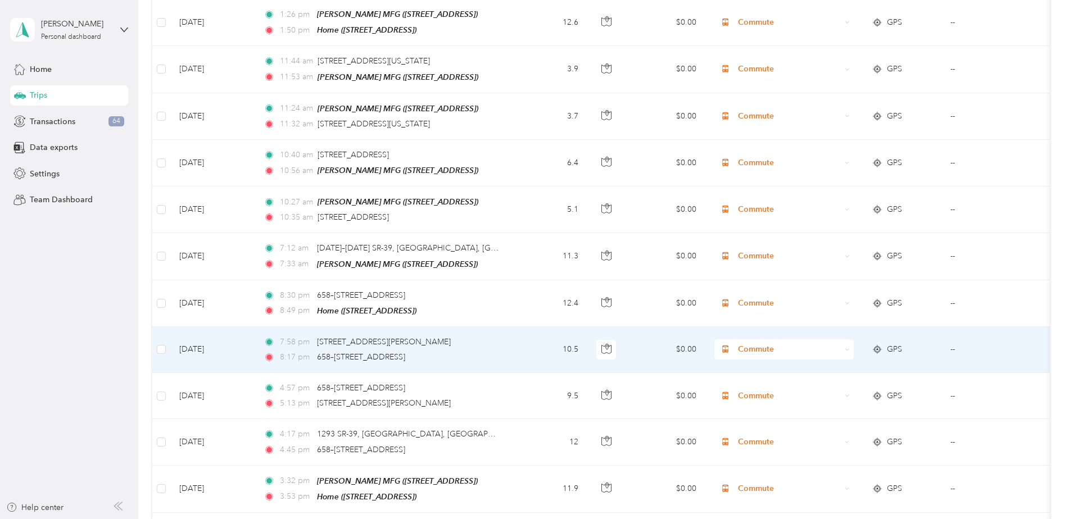
click at [763, 343] on span "Commute" at bounding box center [789, 349] width 103 height 12
click at [765, 390] on span "Real Estate" at bounding box center [794, 391] width 104 height 12
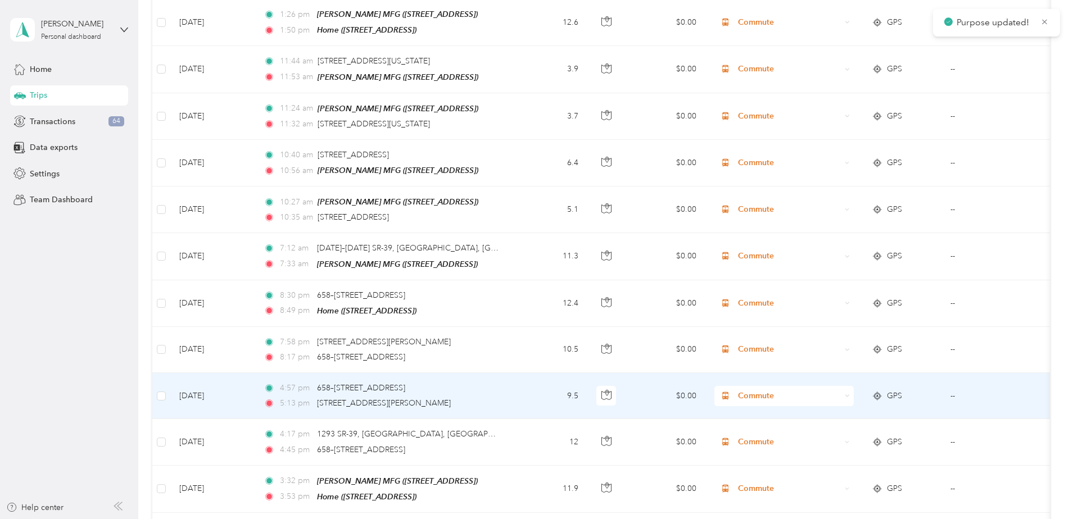
click at [757, 390] on span "Commute" at bounding box center [789, 396] width 103 height 12
click at [761, 254] on span "Real Estate" at bounding box center [794, 253] width 104 height 12
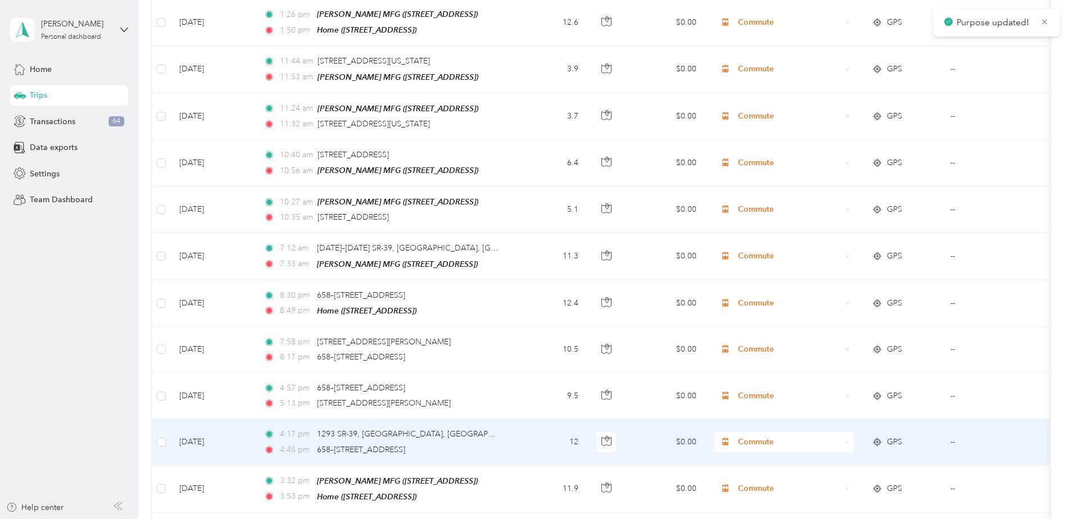
click at [763, 436] on span "Commute" at bounding box center [789, 442] width 103 height 12
click at [767, 303] on span "Real Estate" at bounding box center [794, 302] width 104 height 12
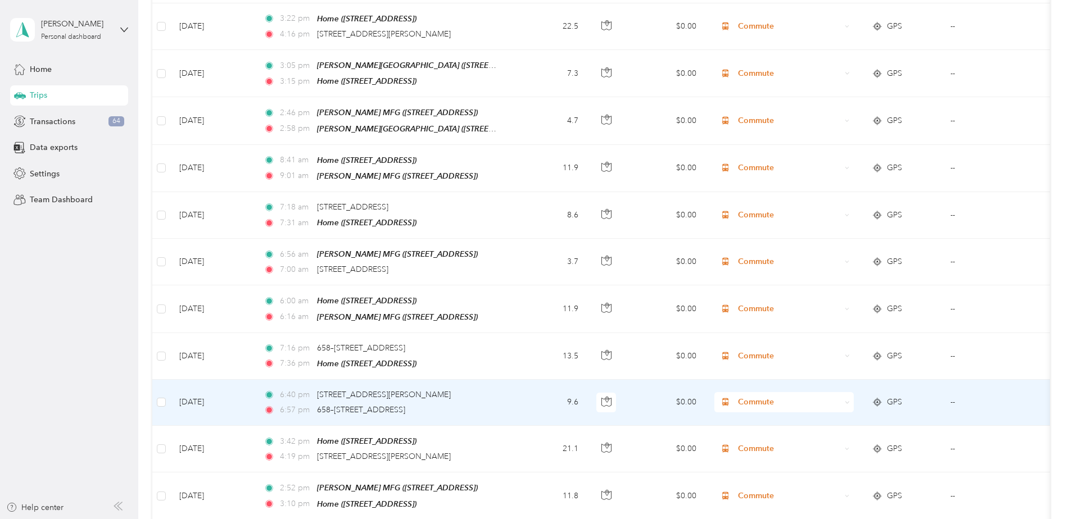
scroll to position [4265, 0]
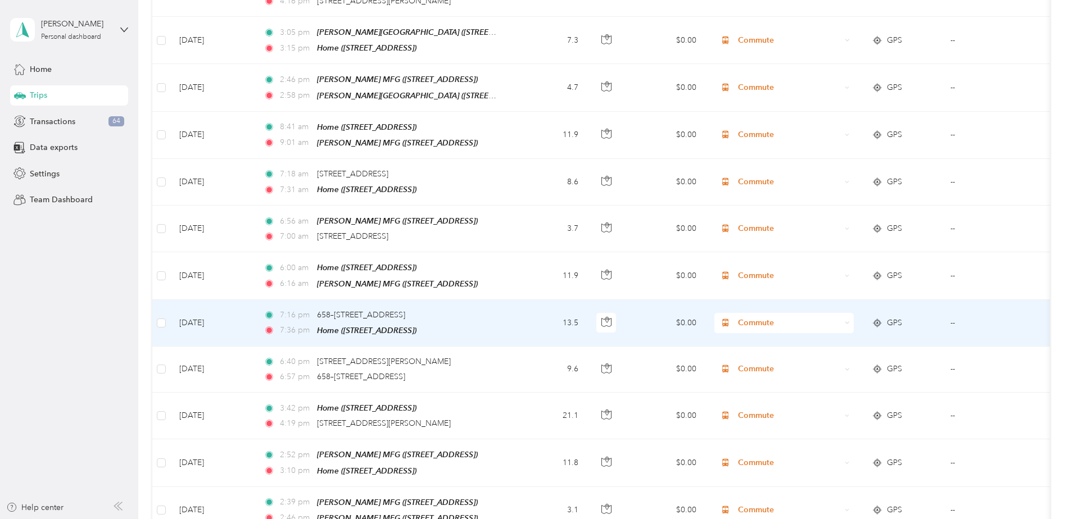
click at [768, 317] on span "Commute" at bounding box center [789, 323] width 103 height 12
click at [771, 350] on span "Real Estate" at bounding box center [794, 354] width 104 height 12
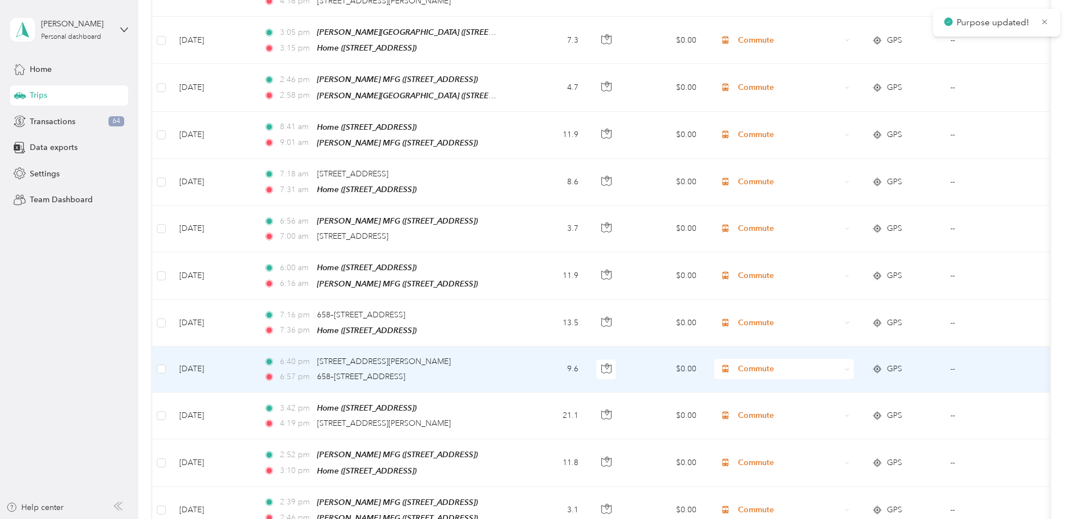
click at [769, 363] on span "Commute" at bounding box center [789, 369] width 103 height 12
click at [768, 396] on span "Real Estate" at bounding box center [794, 396] width 104 height 12
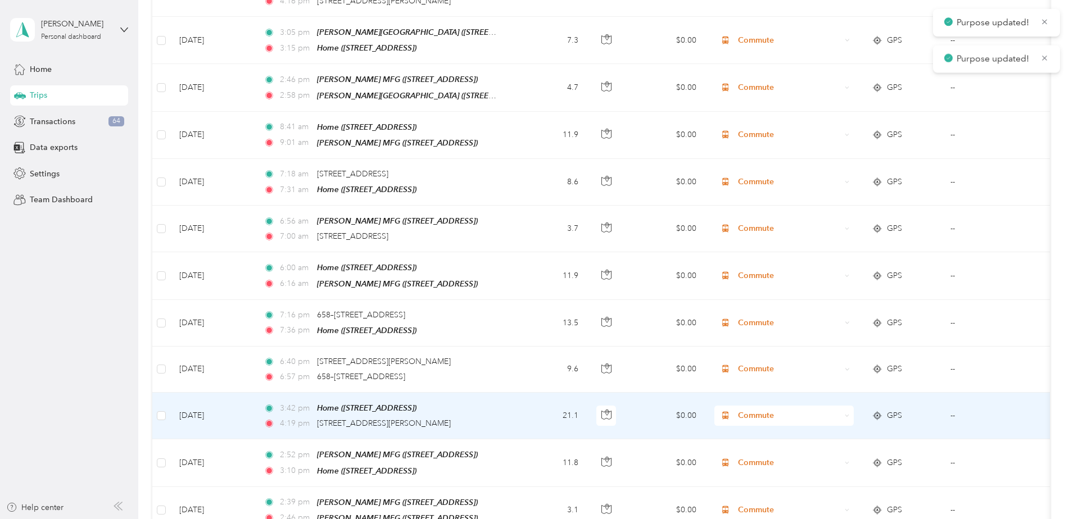
click at [758, 410] on span "Commute" at bounding box center [789, 416] width 103 height 12
click at [761, 267] on span "Real Estate" at bounding box center [794, 267] width 104 height 12
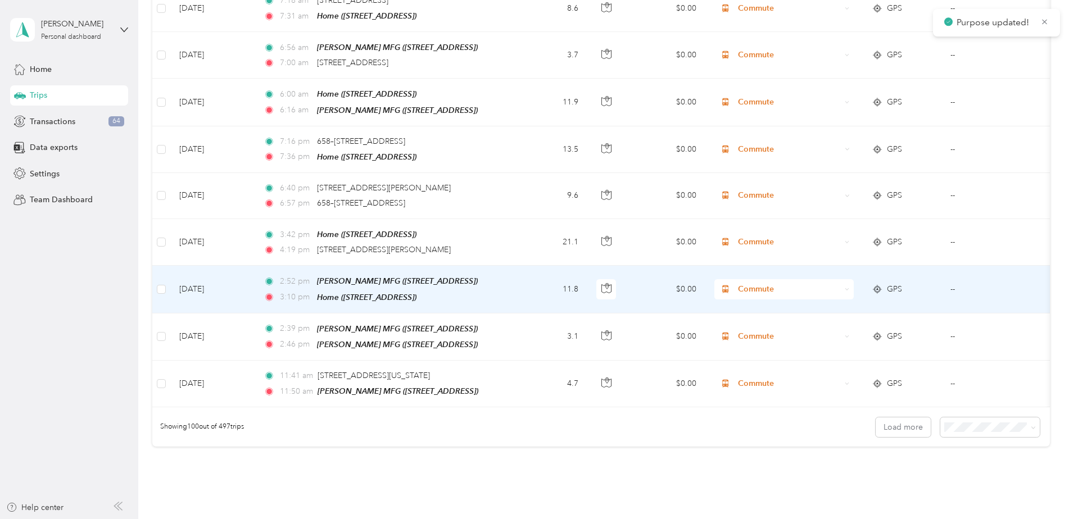
scroll to position [4497, 0]
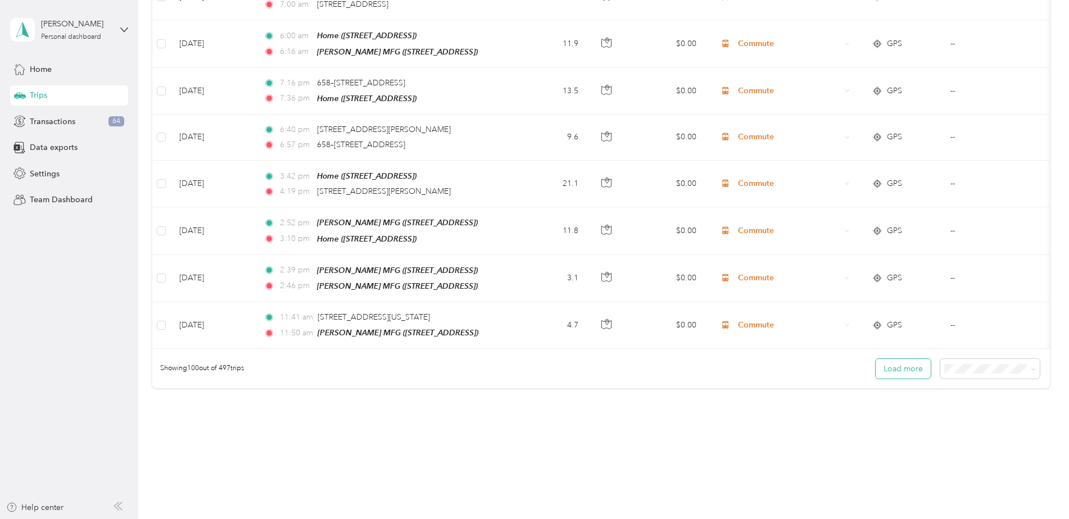
click at [892, 359] on button "Load more" at bounding box center [903, 369] width 55 height 20
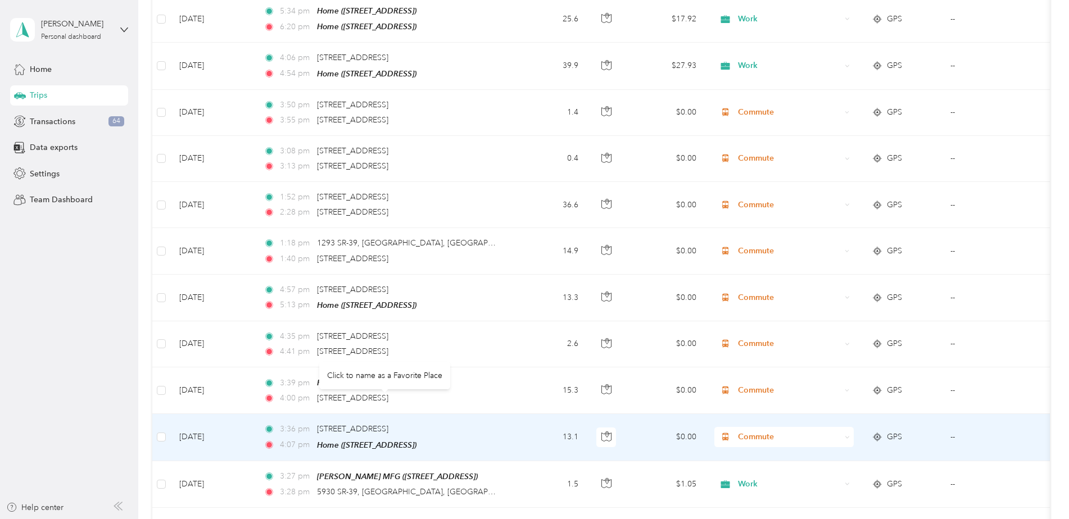
scroll to position [5228, 0]
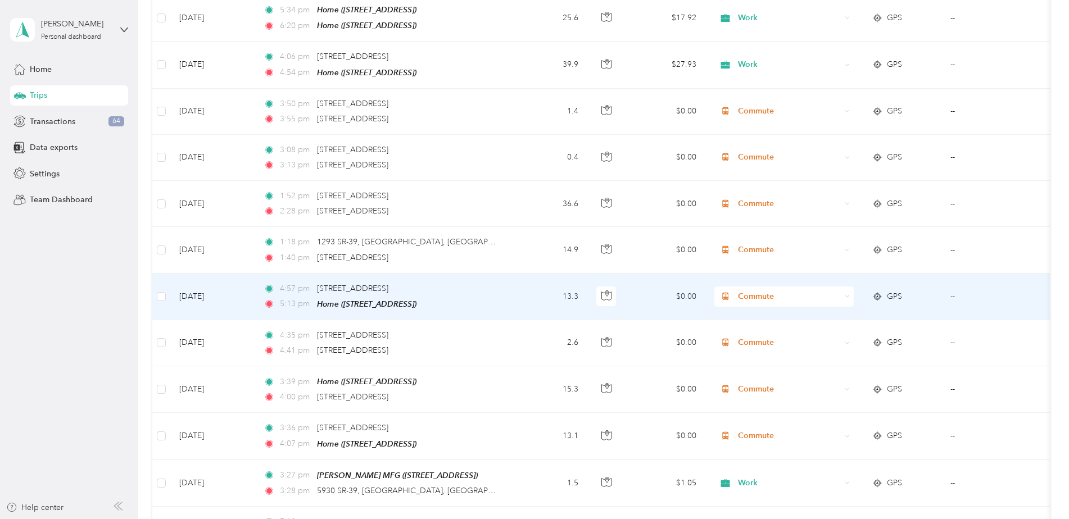
click at [754, 291] on span "Commute" at bounding box center [789, 297] width 103 height 12
click at [767, 314] on span "Real Estate" at bounding box center [794, 312] width 104 height 12
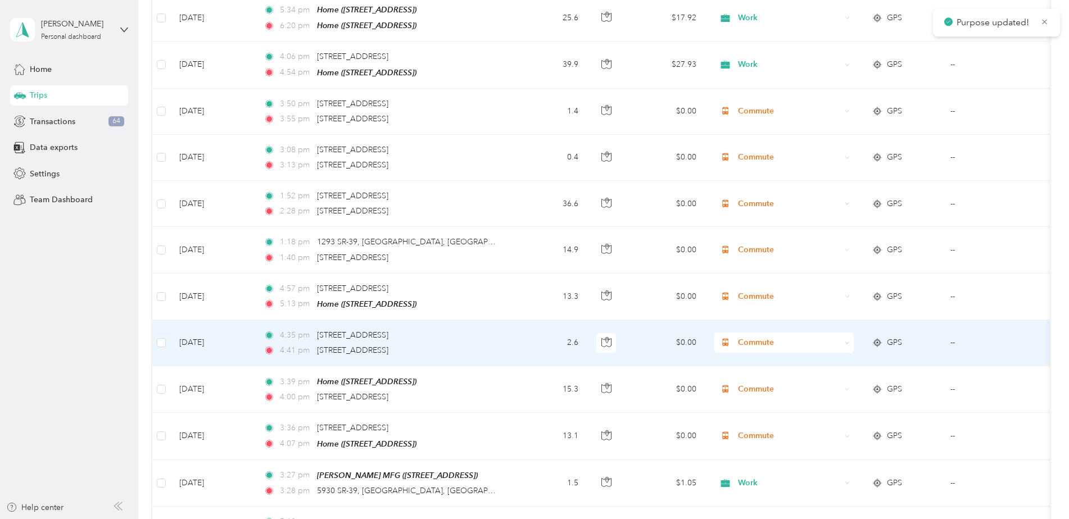
click at [757, 337] on span "Commute" at bounding box center [789, 343] width 103 height 12
click at [761, 360] on span "Real Estate" at bounding box center [794, 362] width 104 height 12
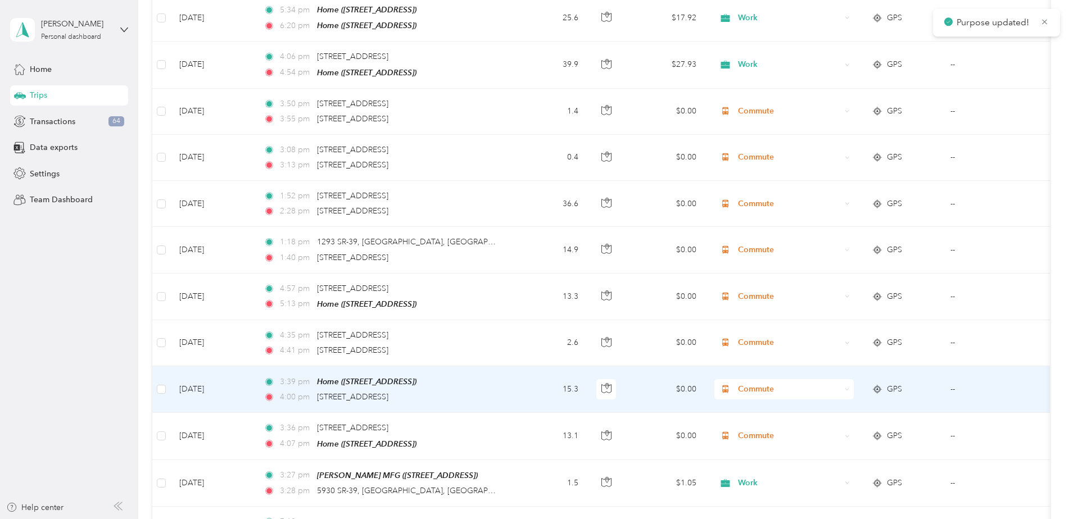
click at [756, 383] on span "Commute" at bounding box center [789, 389] width 103 height 12
click at [757, 406] on span "Real Estate" at bounding box center [794, 409] width 104 height 12
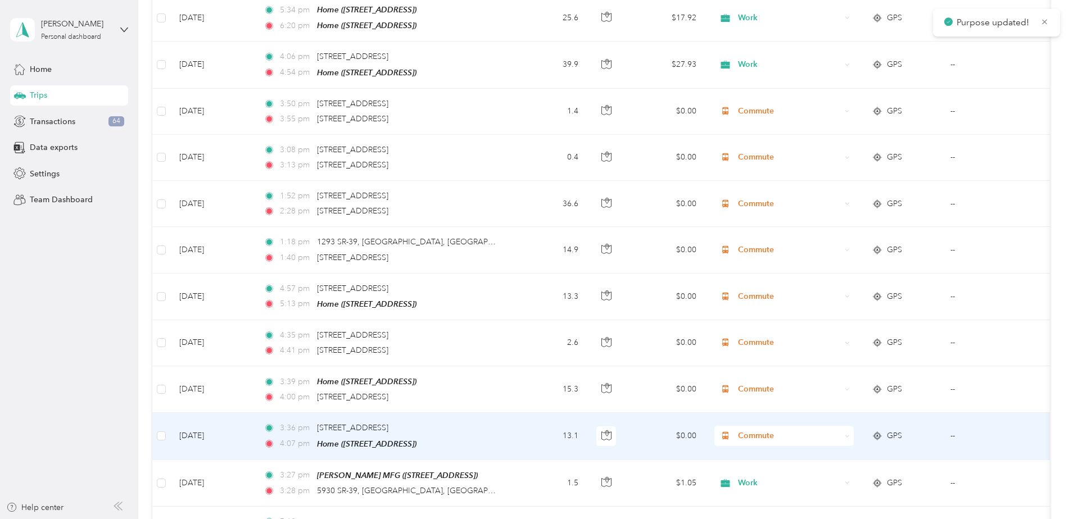
click at [902, 430] on span "GPS" at bounding box center [894, 436] width 15 height 12
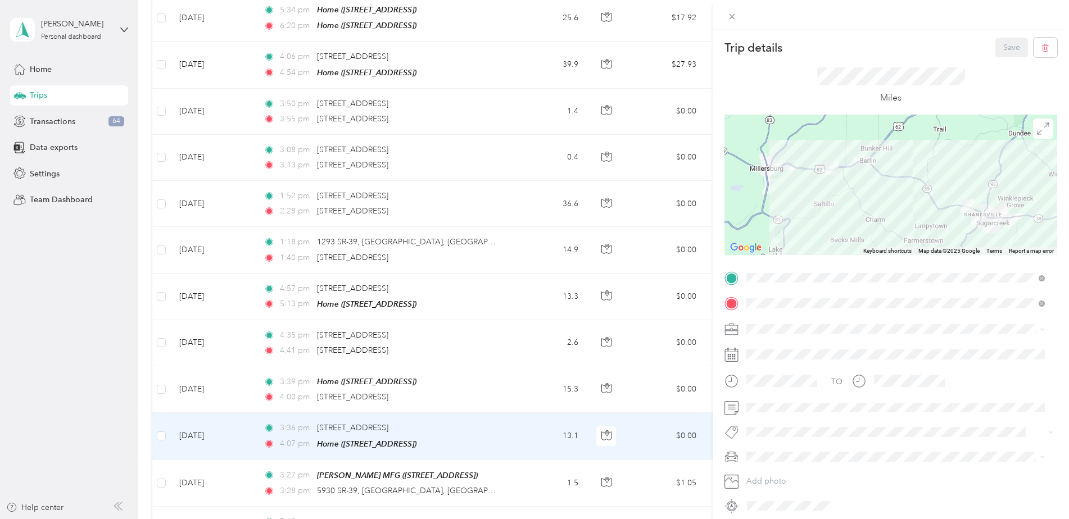
click at [520, 259] on div "Trip details Save This trip cannot be edited because it is either under review,…" at bounding box center [534, 259] width 1069 height 519
